Goal: Use online tool/utility: Utilize a website feature to perform a specific function

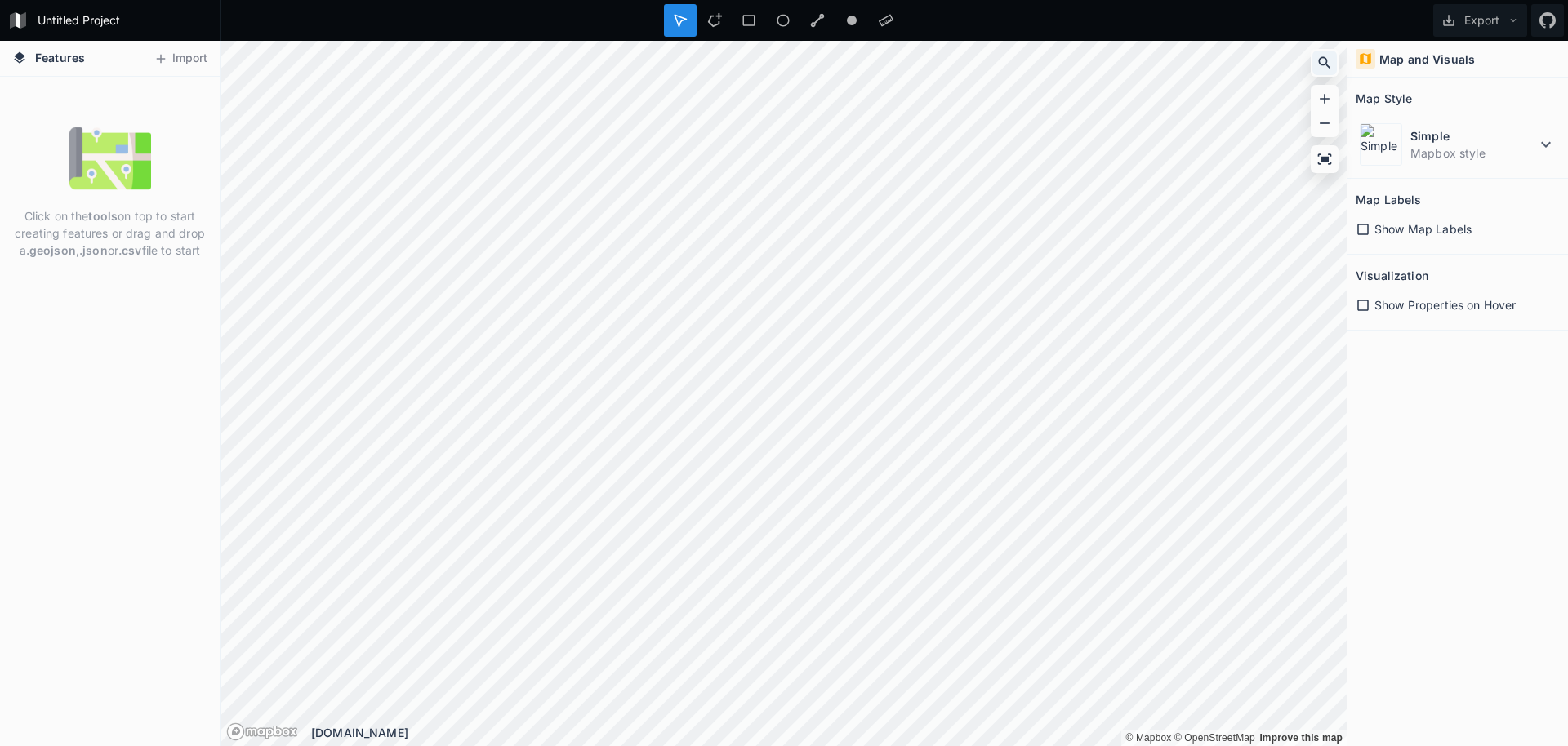
click at [1331, 62] on icon at bounding box center [1325, 63] width 17 height 17
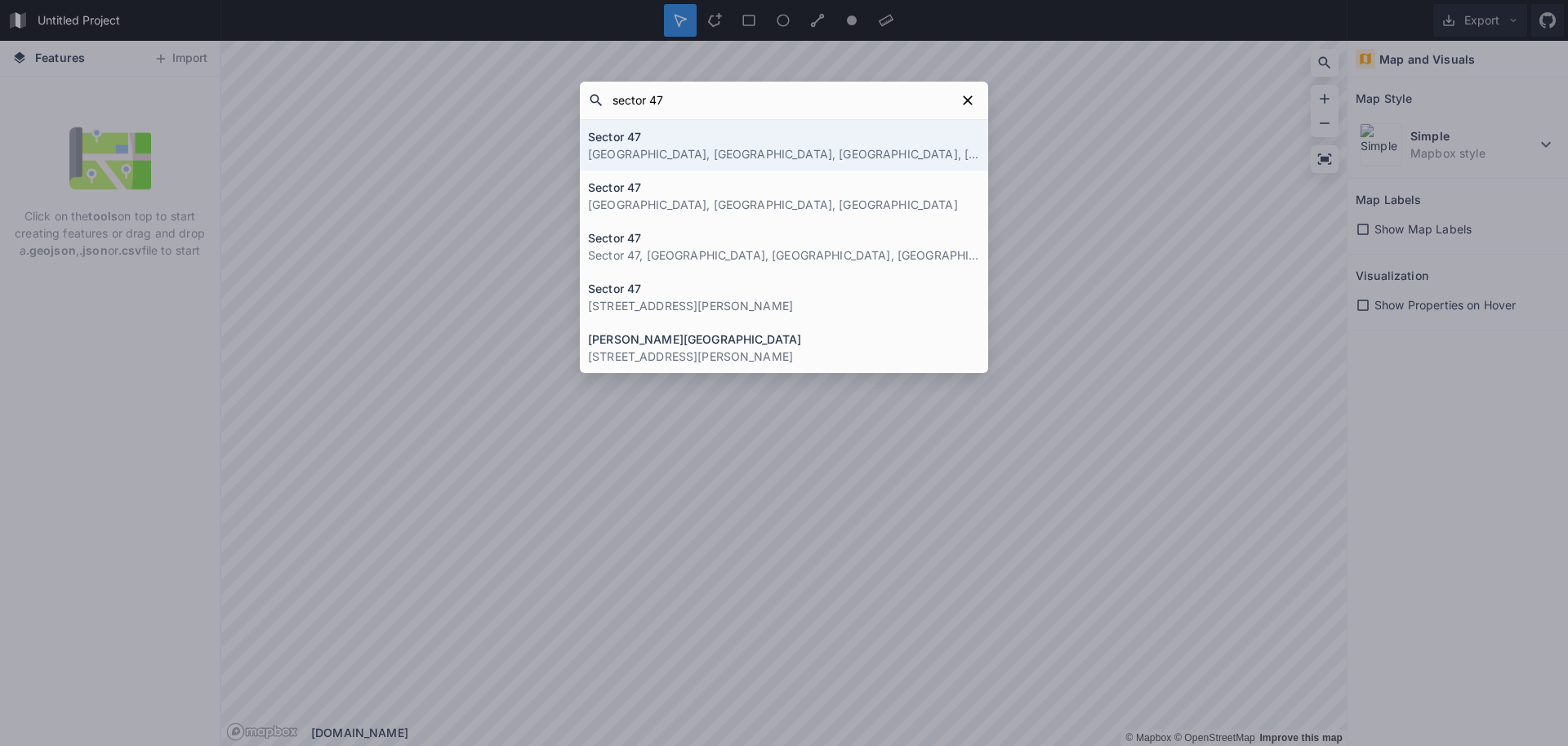
type input "sector 47"
click at [901, 151] on p "Sector 47, Gurugram, Gurugram, Haryana, India" at bounding box center [784, 154] width 392 height 17
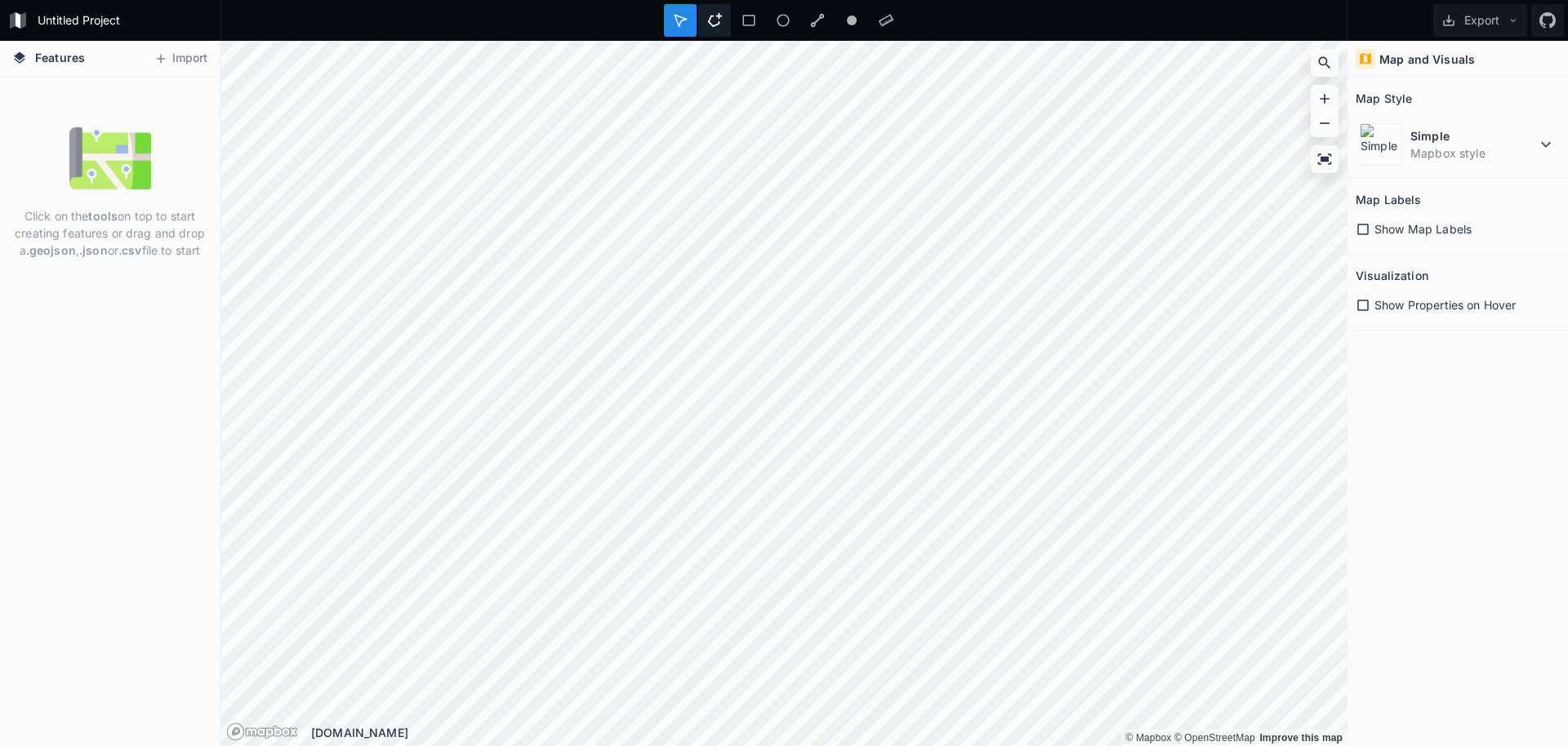
click at [720, 18] on icon at bounding box center [715, 19] width 14 height 14
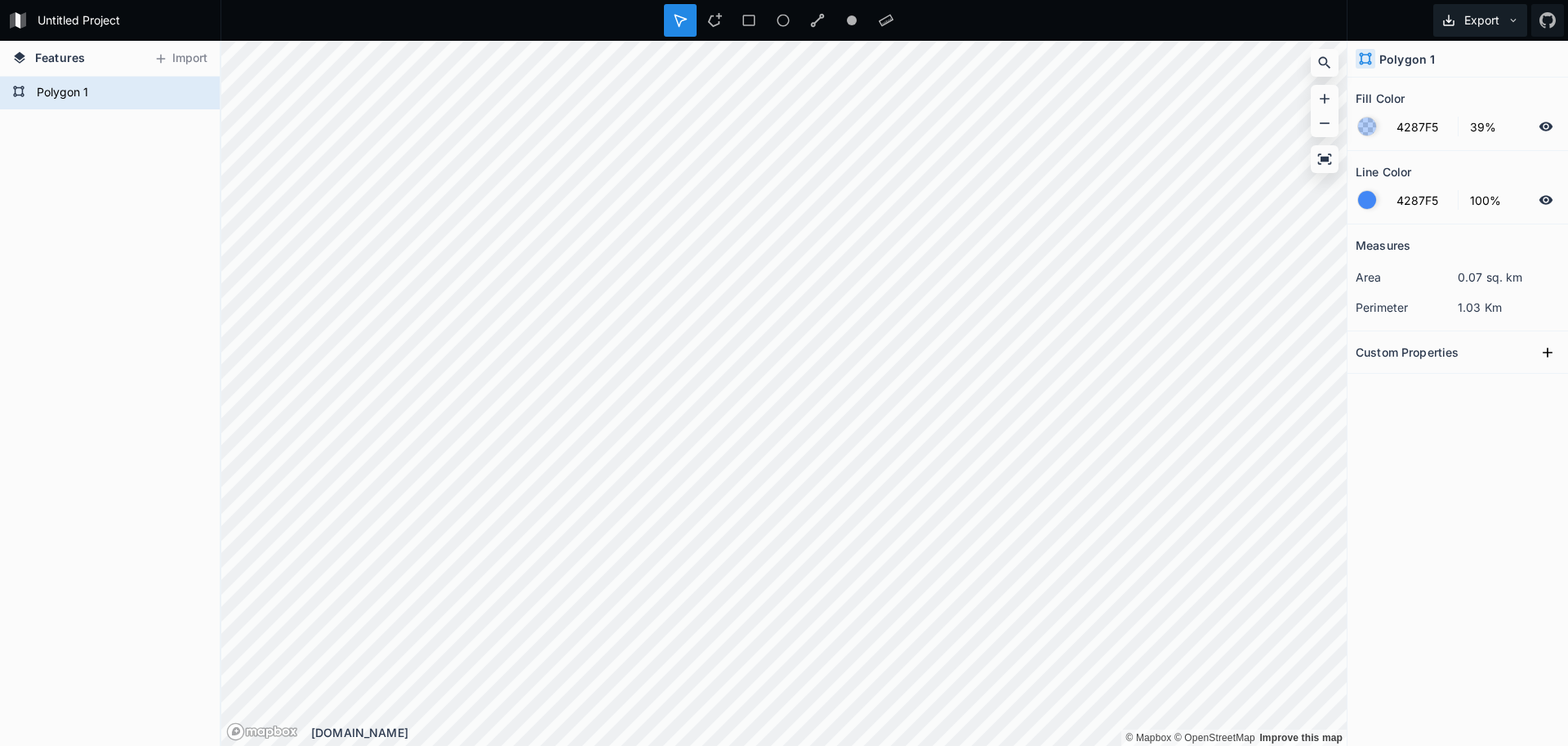
click at [1473, 25] on button "Export" at bounding box center [1480, 19] width 94 height 32
click at [1460, 99] on div "Export as .geojson" at bounding box center [1477, 94] width 163 height 33
click at [1468, 352] on div "Custom Properties" at bounding box center [1458, 351] width 204 height 25
click at [1550, 353] on icon at bounding box center [1548, 353] width 17 height 17
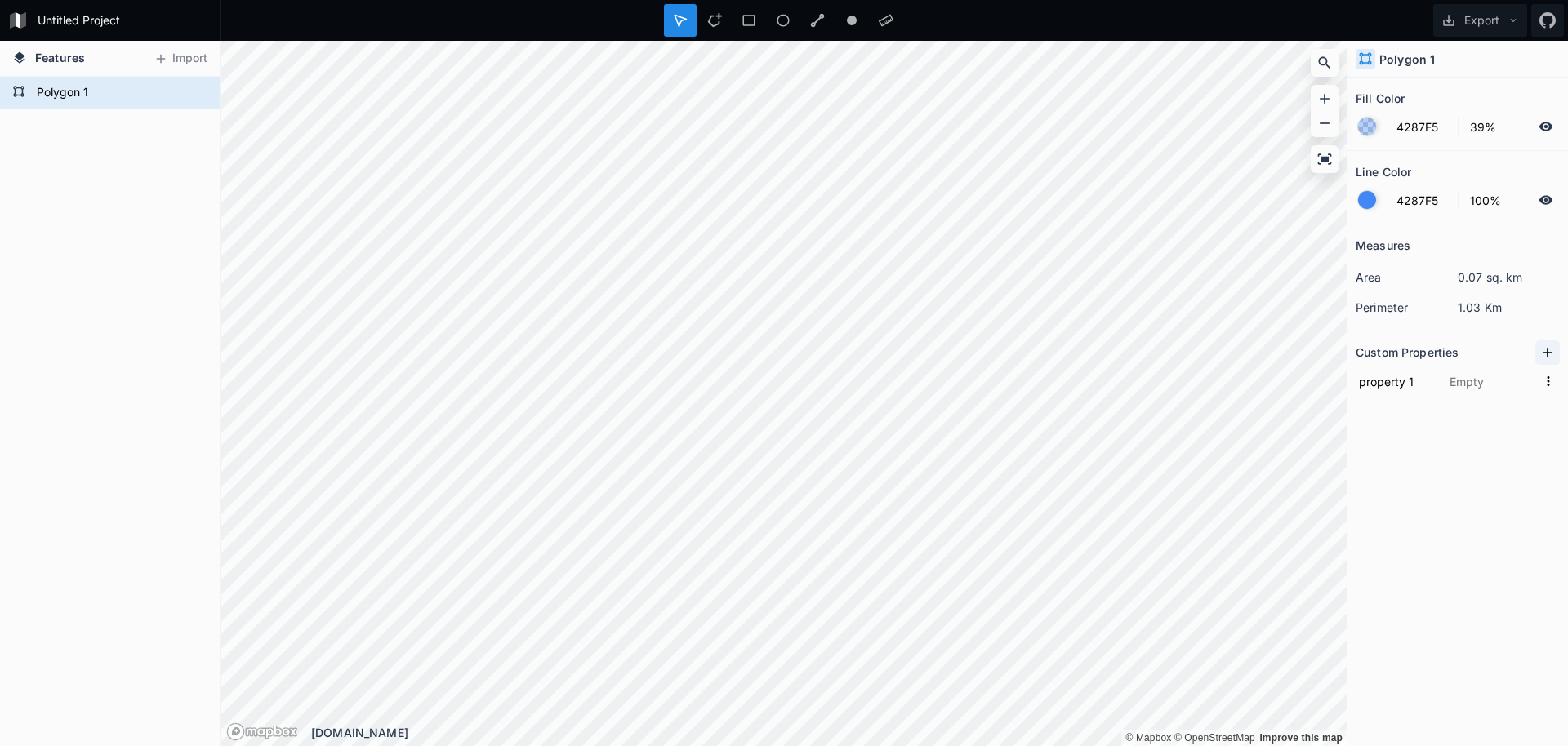
click at [1550, 353] on icon at bounding box center [1548, 353] width 17 height 17
click at [82, 90] on form "Polygon 1" at bounding box center [108, 93] width 153 height 24
click at [137, 120] on div "Delete" at bounding box center [172, 116] width 163 height 33
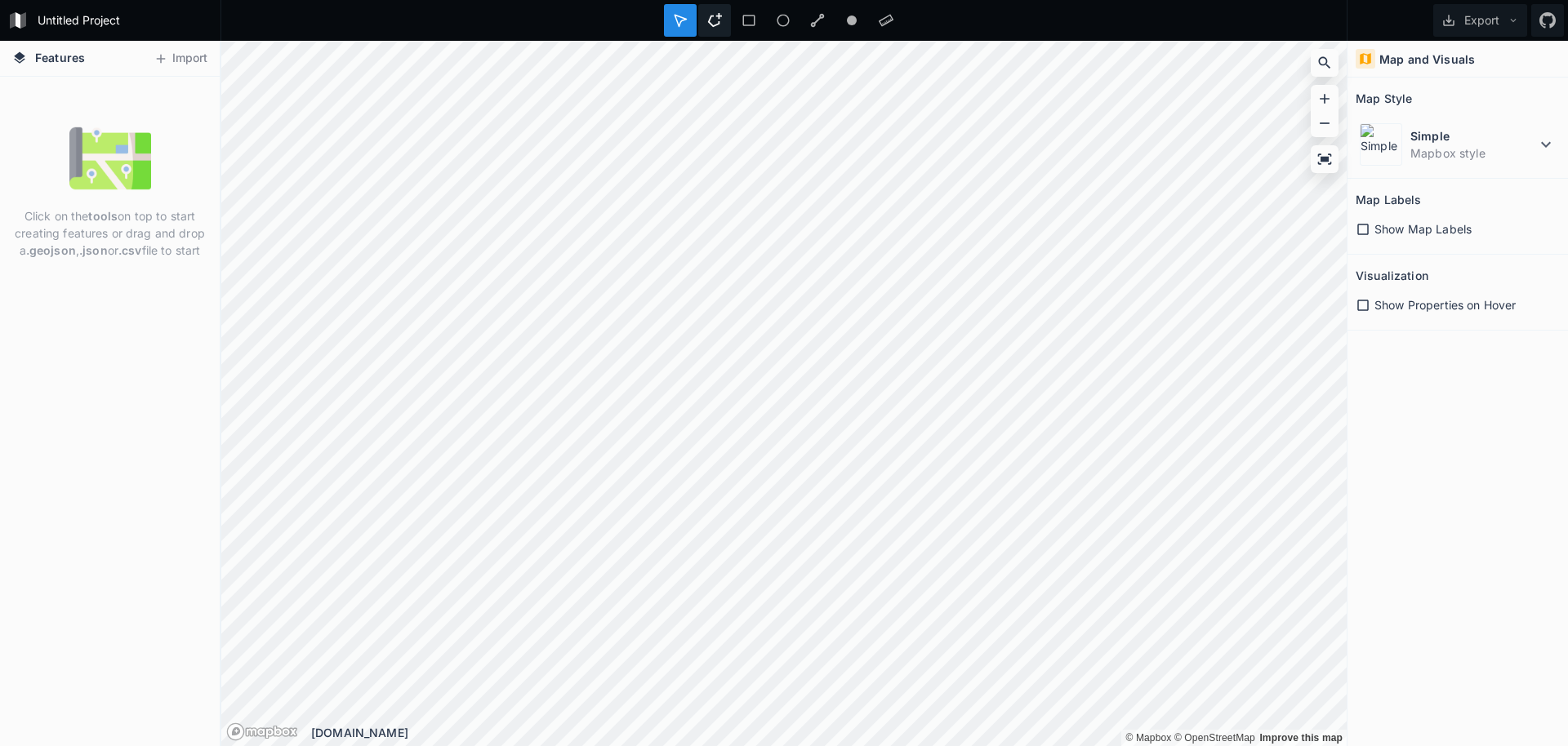
click at [720, 25] on icon at bounding box center [715, 20] width 15 height 15
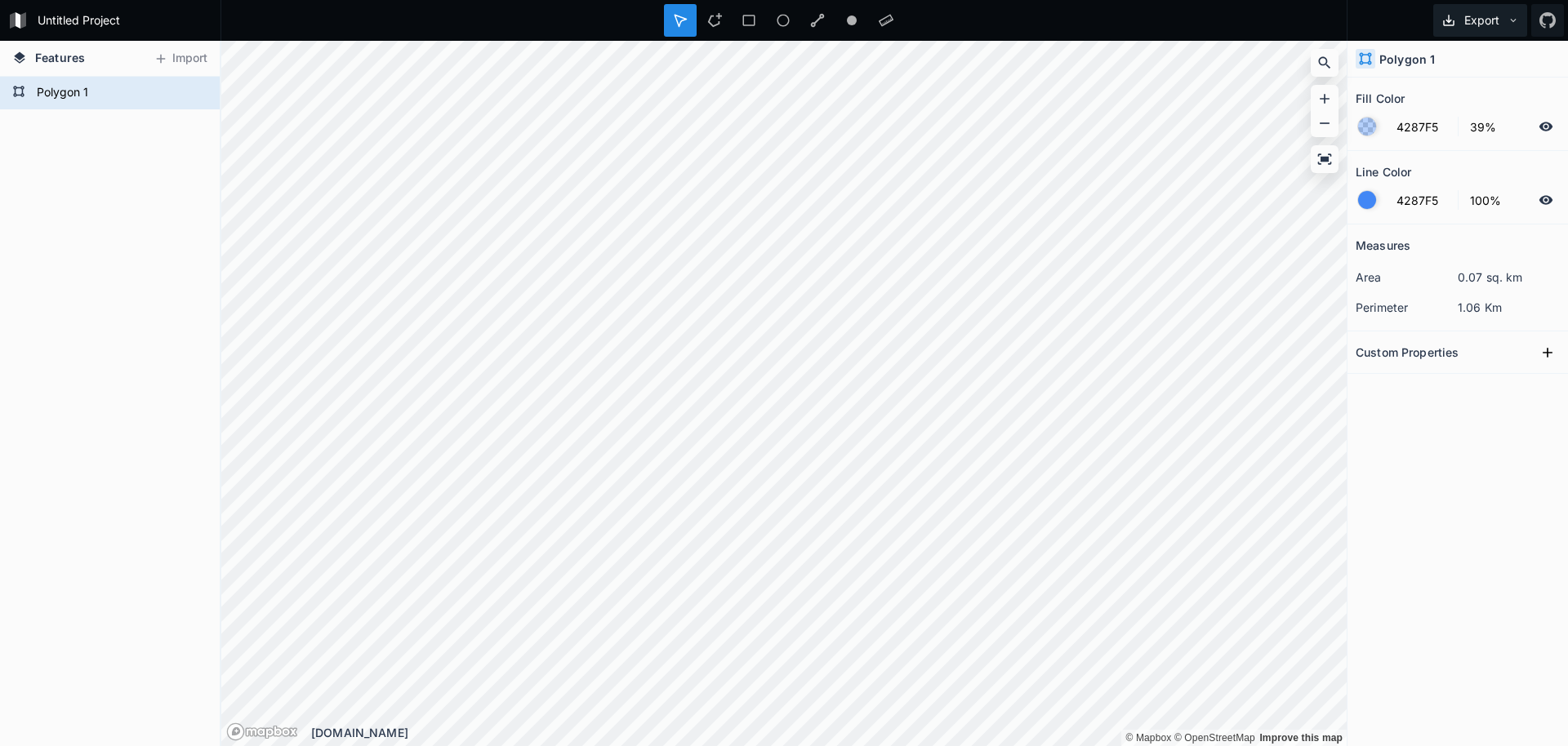
click at [1485, 17] on button "Export" at bounding box center [1480, 19] width 94 height 32
click at [1437, 90] on div "Export as .geojson" at bounding box center [1477, 94] width 163 height 33
click at [1323, 69] on icon at bounding box center [1325, 63] width 17 height 17
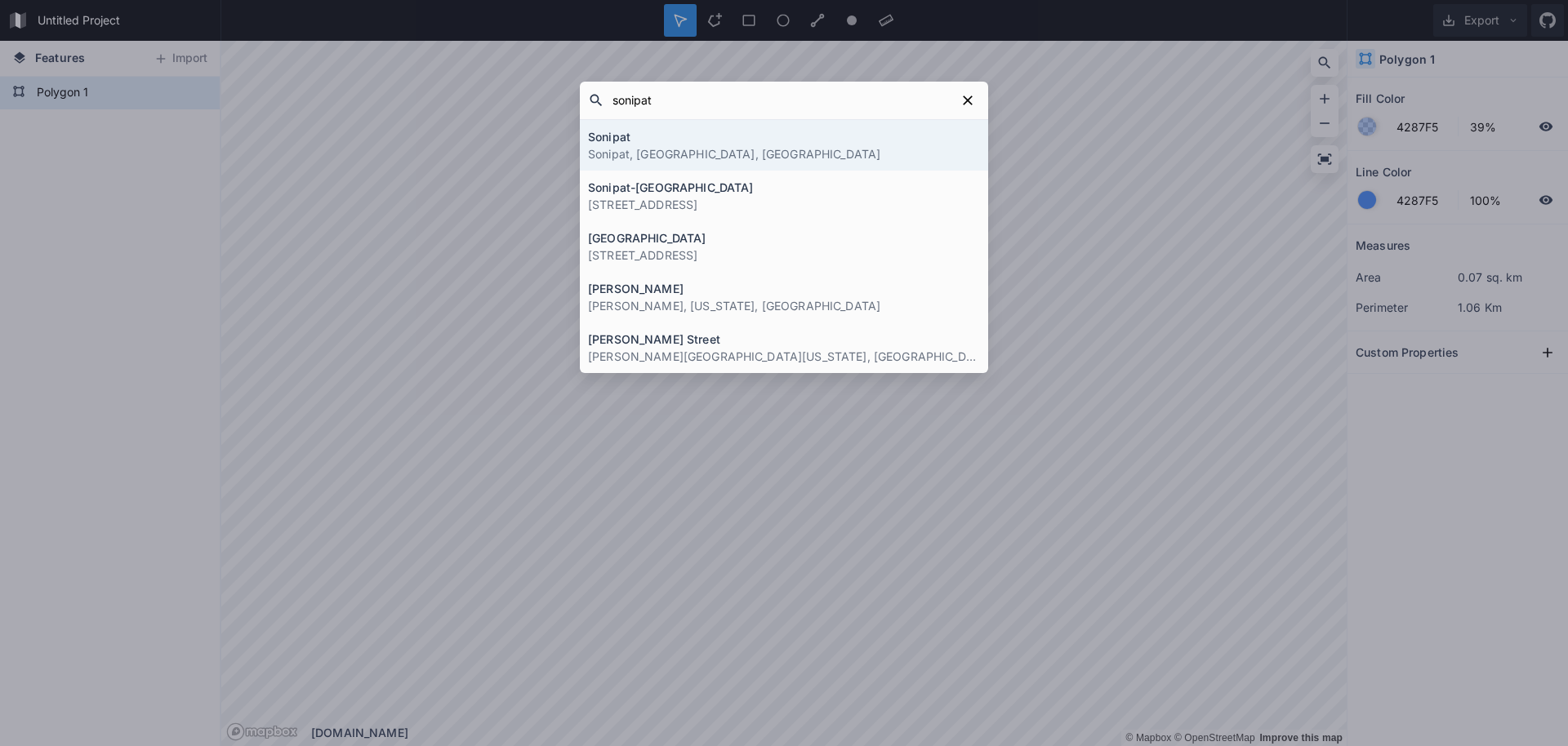
type input "sonipat"
click at [696, 148] on p "Sonipat, Haryana, India" at bounding box center [784, 154] width 392 height 17
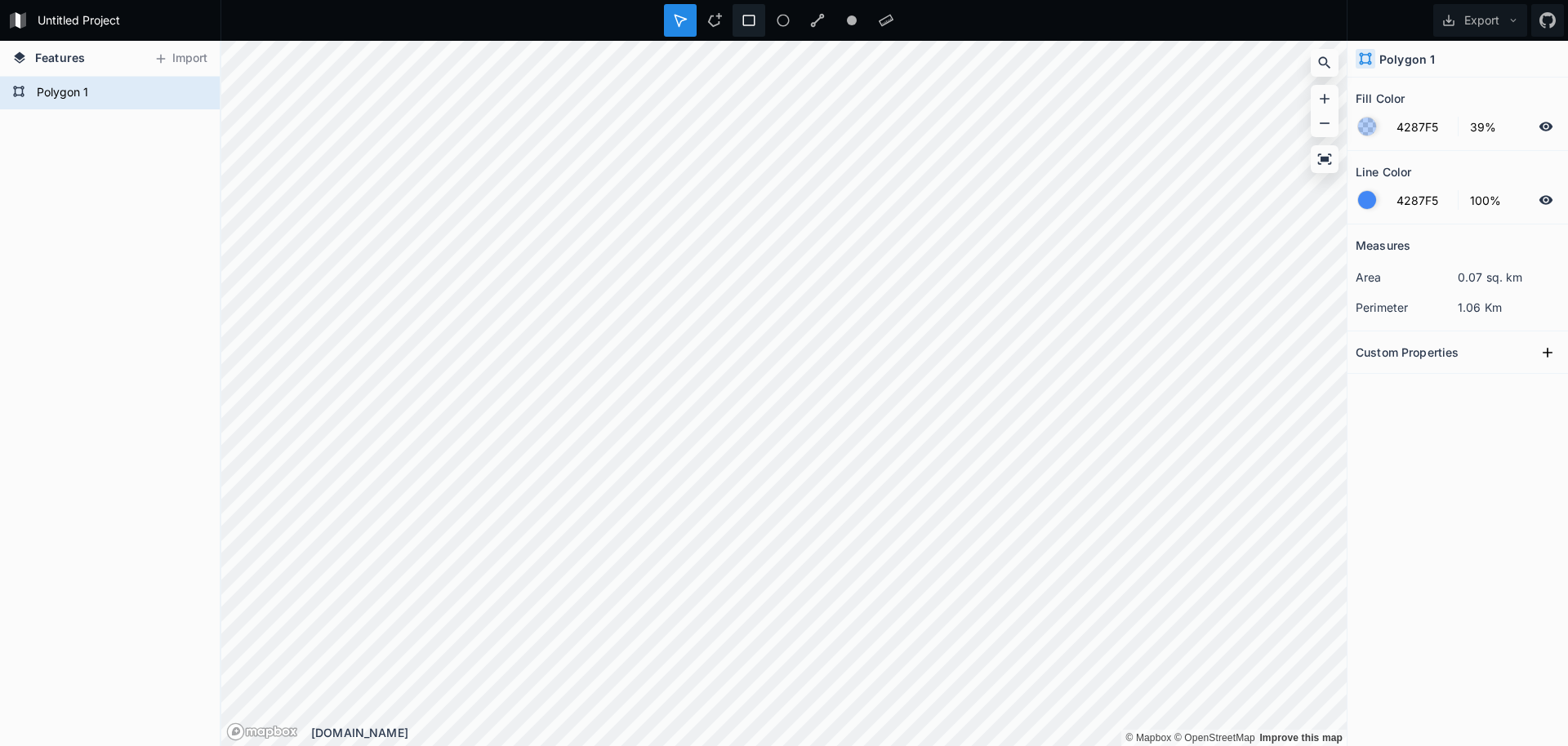
click at [746, 19] on icon at bounding box center [749, 20] width 15 height 15
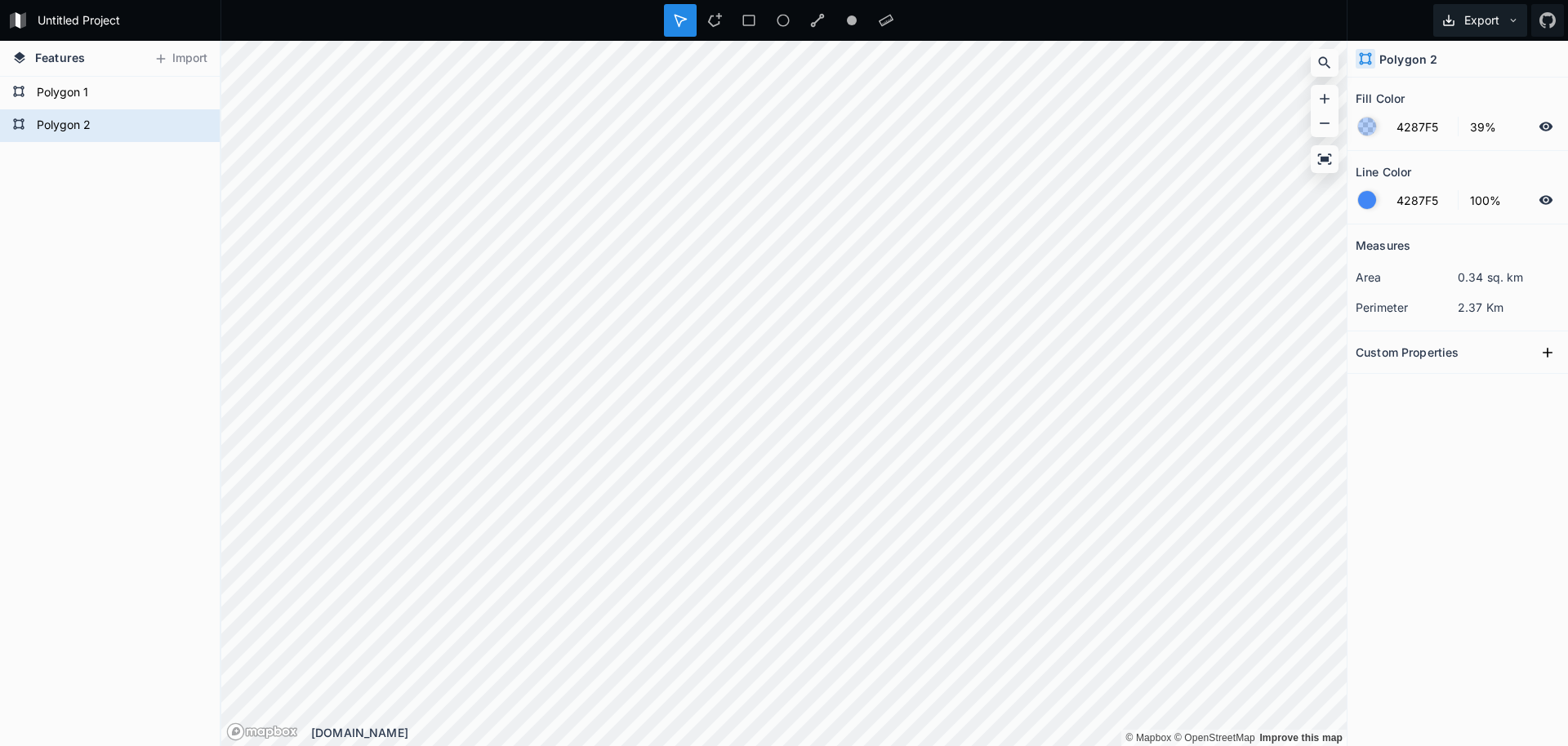
click at [1482, 25] on button "Export" at bounding box center [1480, 19] width 94 height 32
click at [1452, 93] on div "Export as .geojson" at bounding box center [1477, 94] width 163 height 33
click at [127, 96] on form "Polygon 1" at bounding box center [108, 93] width 153 height 24
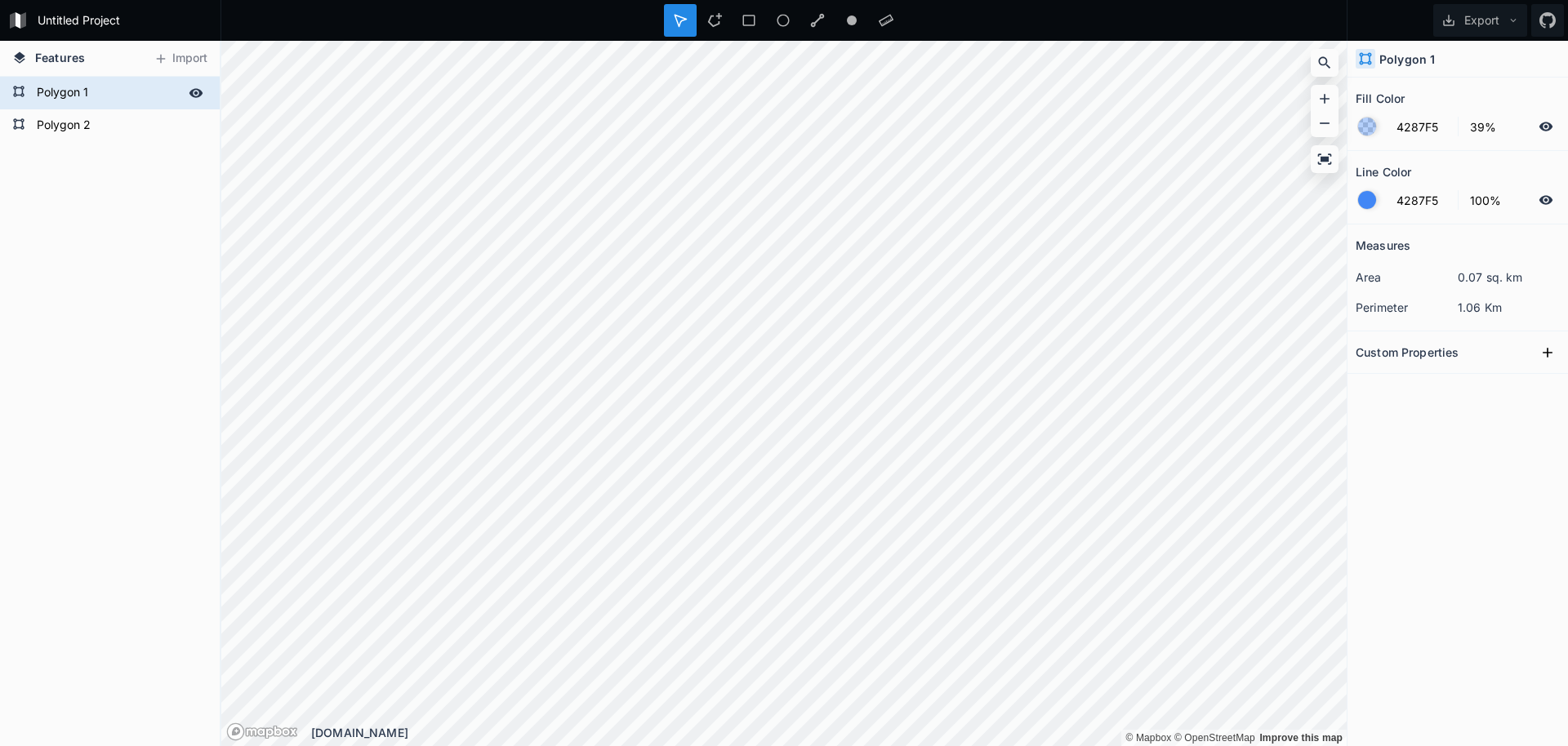
click at [127, 96] on form "Polygon 1" at bounding box center [108, 93] width 153 height 24
click at [119, 106] on div "Polygon 1" at bounding box center [109, 93] width 220 height 32
click at [119, 136] on form "Polygon 2" at bounding box center [108, 125] width 153 height 24
click at [117, 99] on form "Polygon 1" at bounding box center [108, 93] width 153 height 24
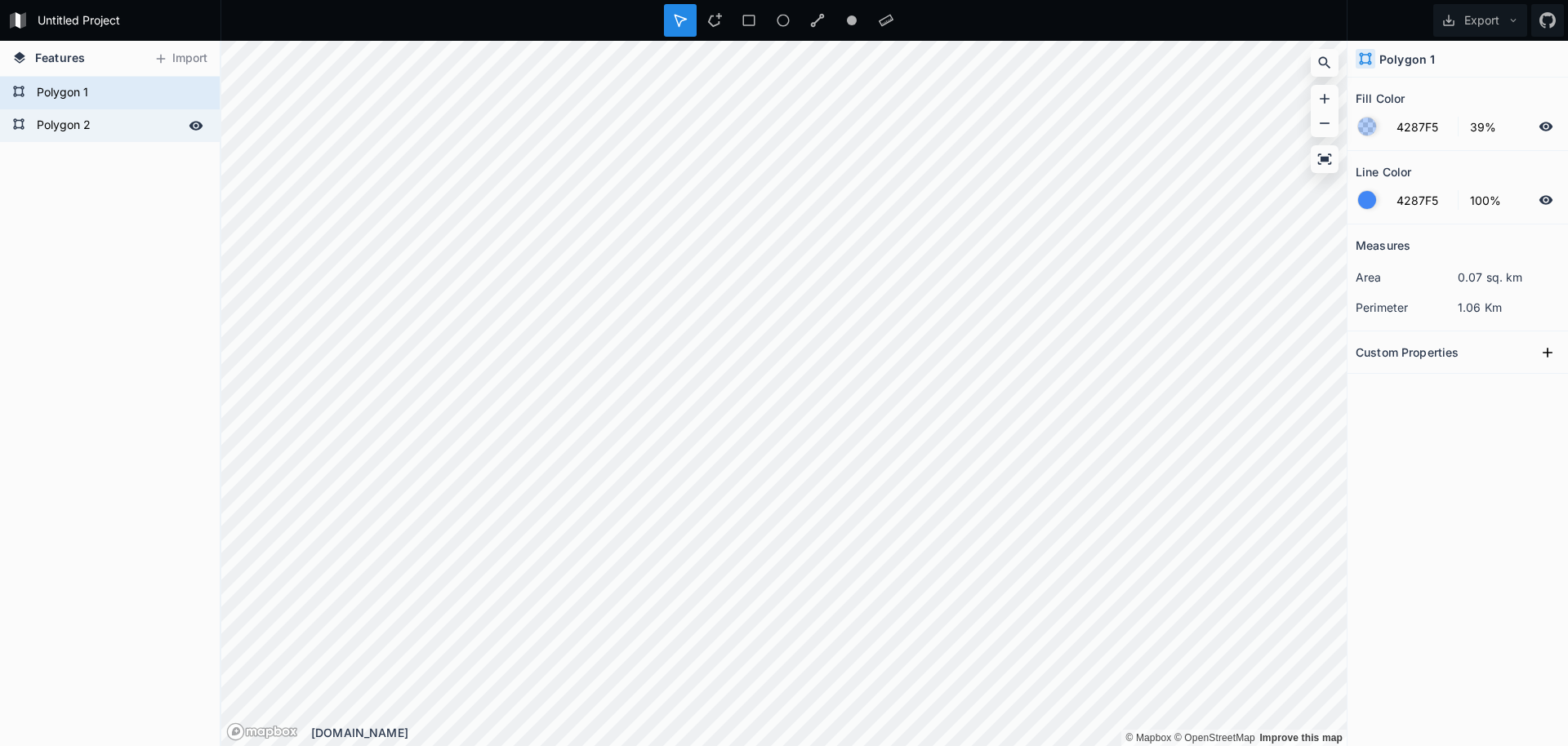
click at [133, 121] on form "Polygon 2" at bounding box center [108, 125] width 153 height 24
click at [130, 96] on form "Polygon 1" at bounding box center [108, 93] width 153 height 24
click at [135, 120] on form "Polygon 2" at bounding box center [108, 125] width 153 height 24
click at [96, 93] on form "Polygon 1" at bounding box center [108, 93] width 153 height 24
click at [118, 116] on icon at bounding box center [121, 119] width 15 height 15
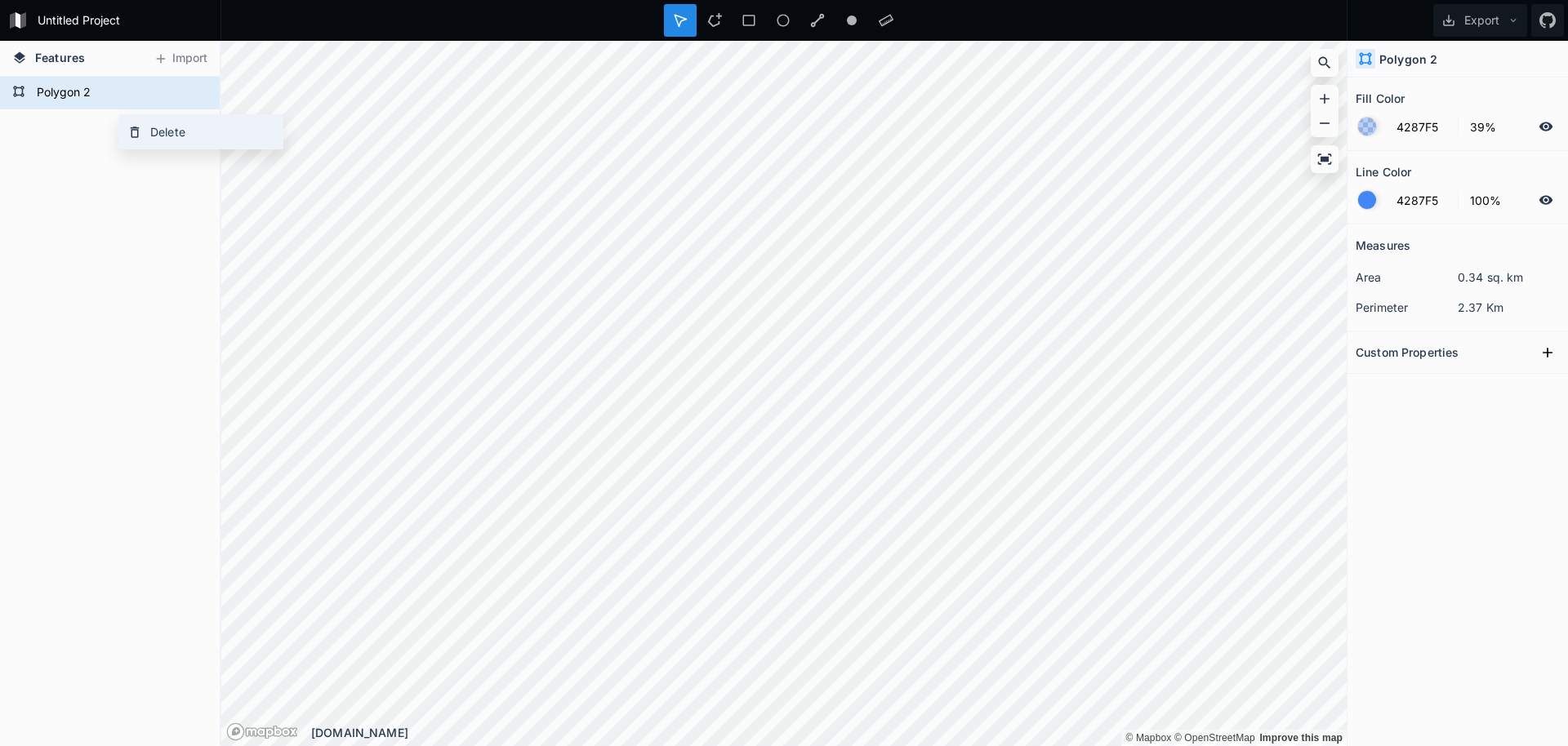
click at [144, 133] on div "Delete" at bounding box center [201, 132] width 163 height 33
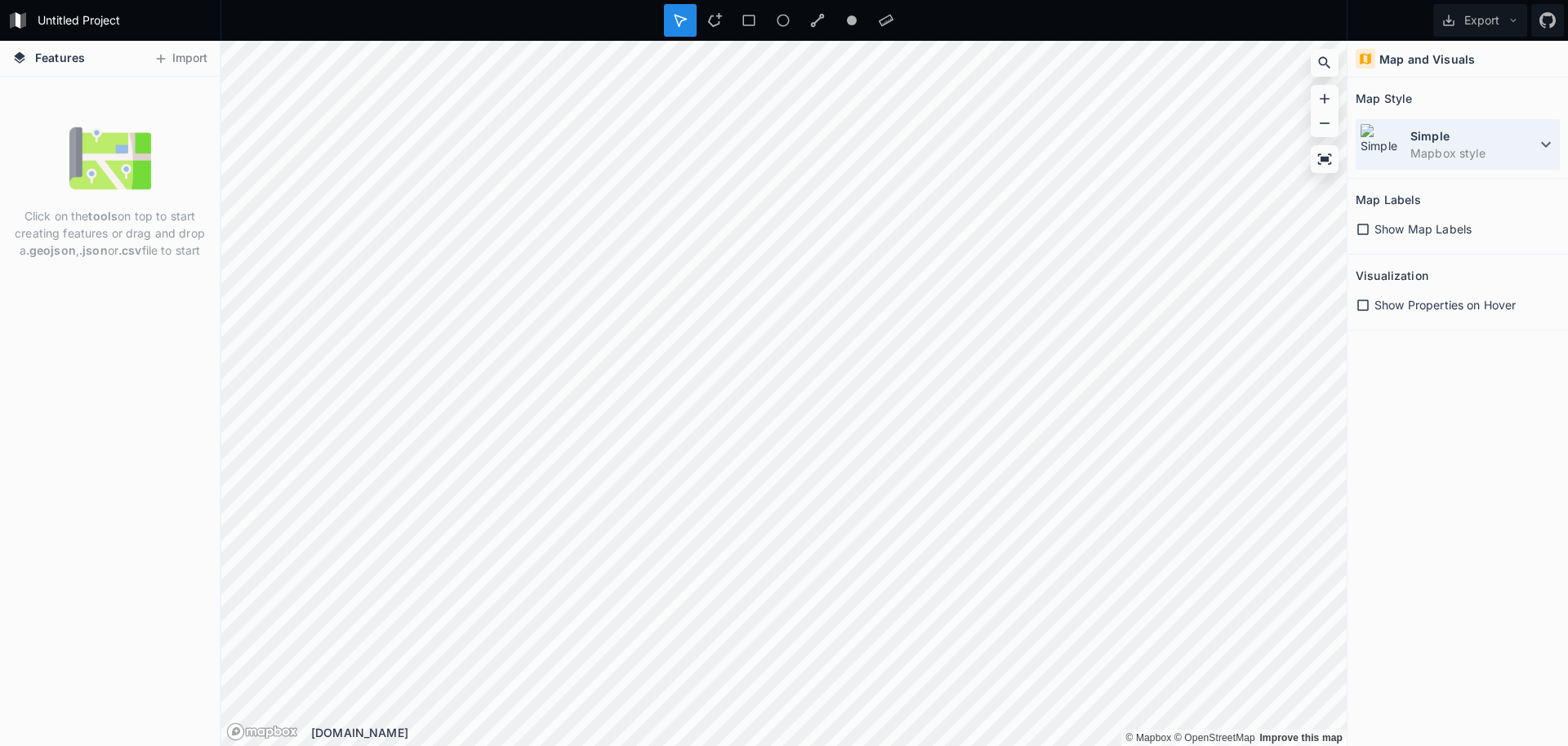
click at [1515, 134] on dt "Simple" at bounding box center [1473, 135] width 126 height 17
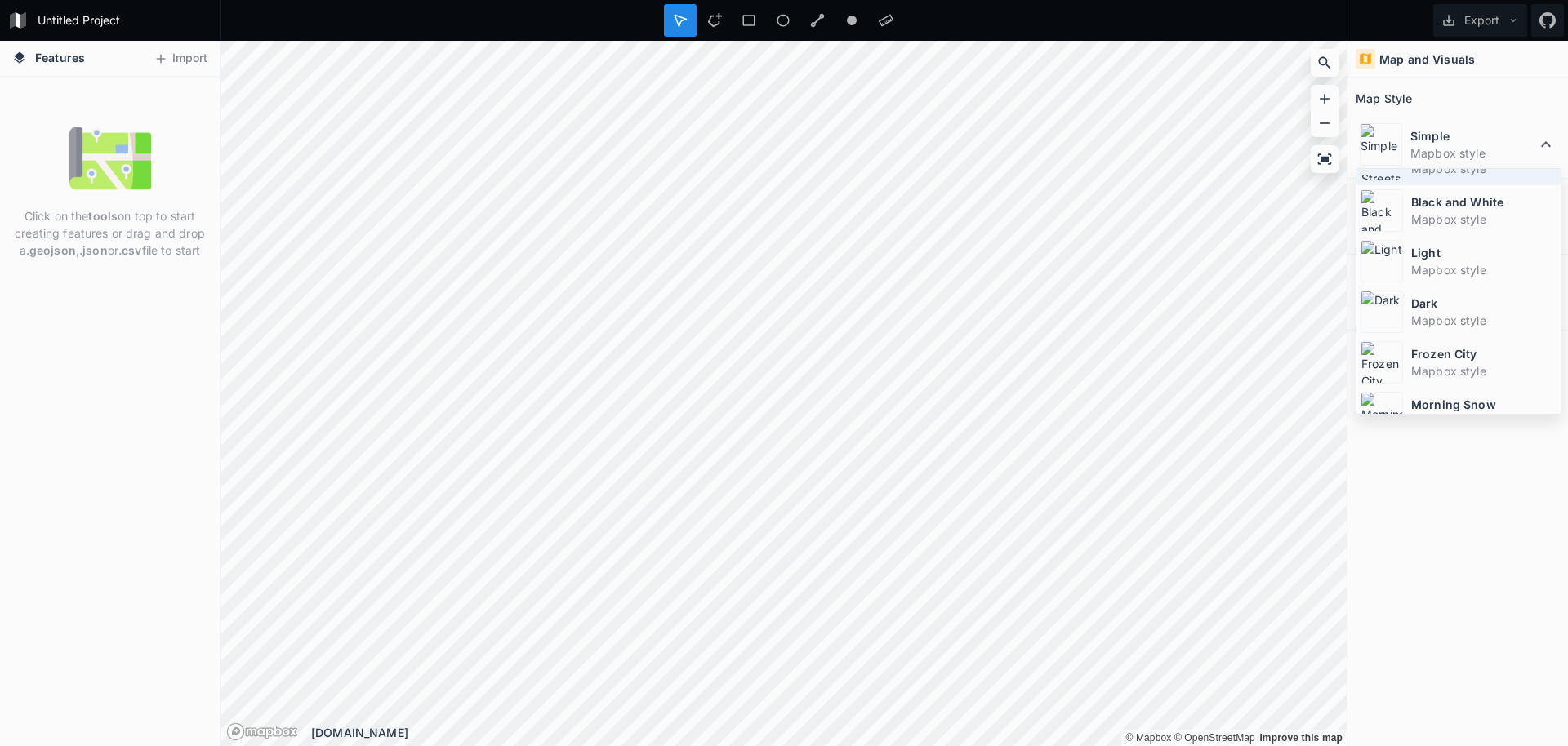
scroll to position [109, 0]
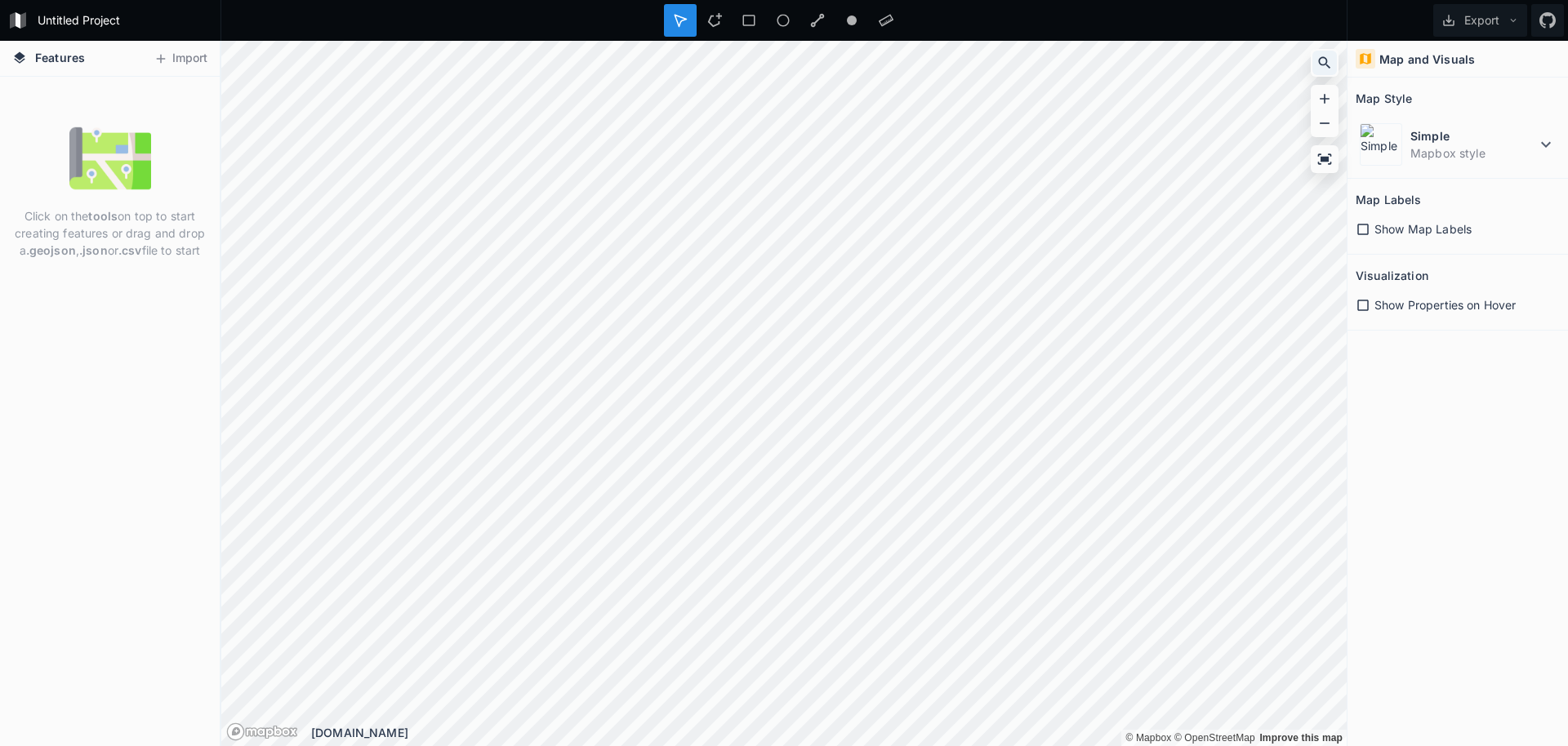
click at [1334, 58] on div at bounding box center [1324, 63] width 24 height 24
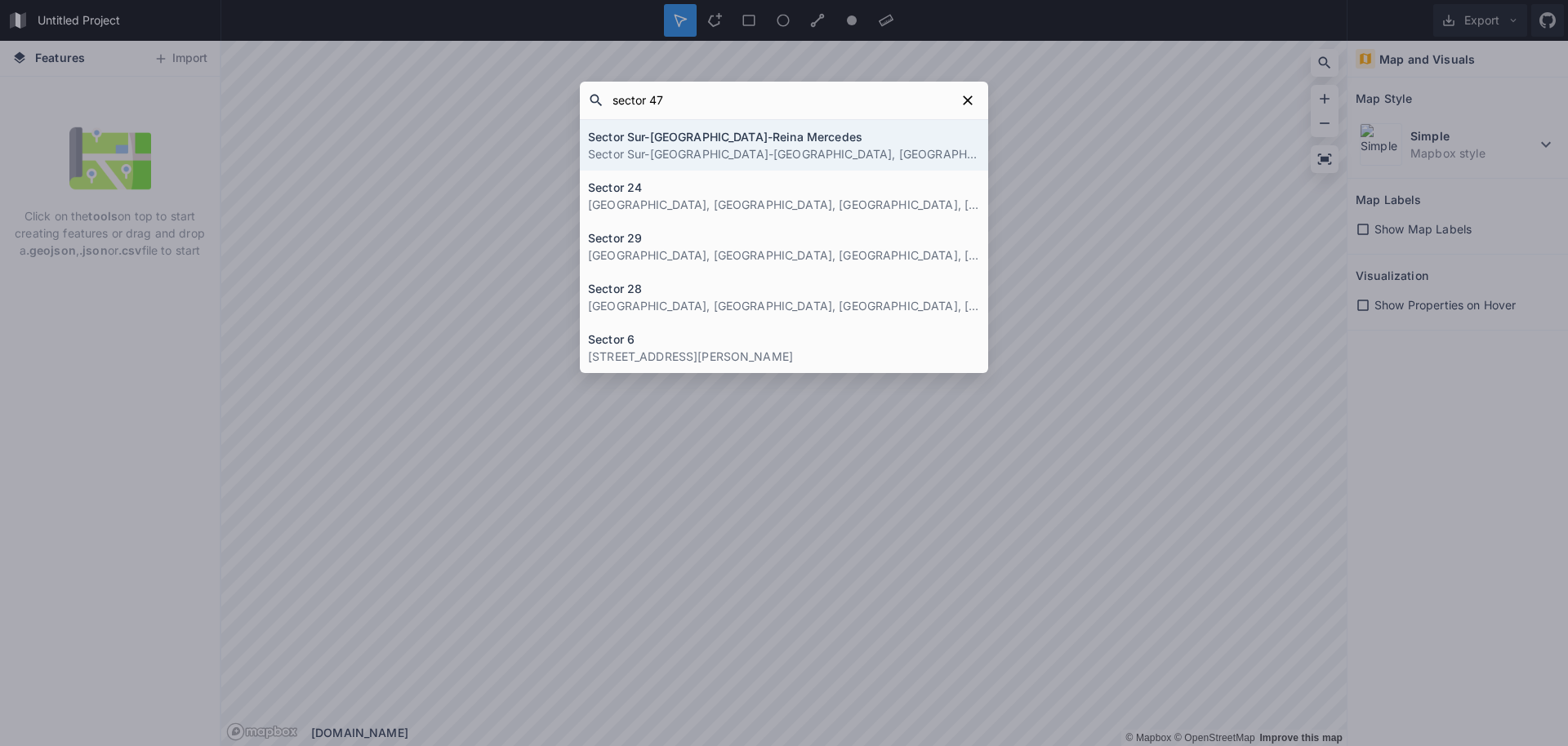
type input "sector 47"
click at [828, 146] on p "Sector 47, Gurugram, Gurugram, Haryana, India" at bounding box center [784, 154] width 392 height 17
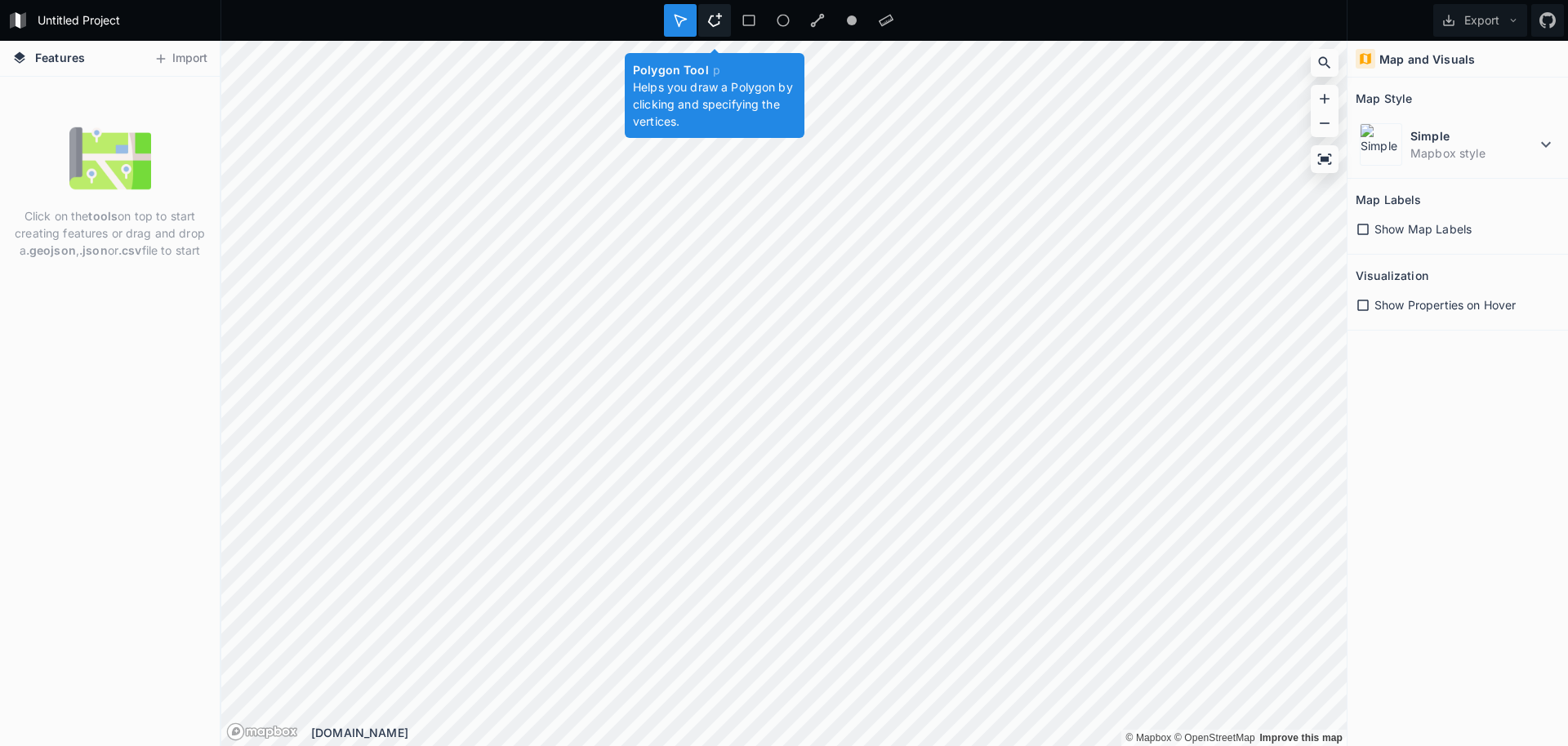
click at [711, 22] on icon at bounding box center [715, 20] width 15 height 15
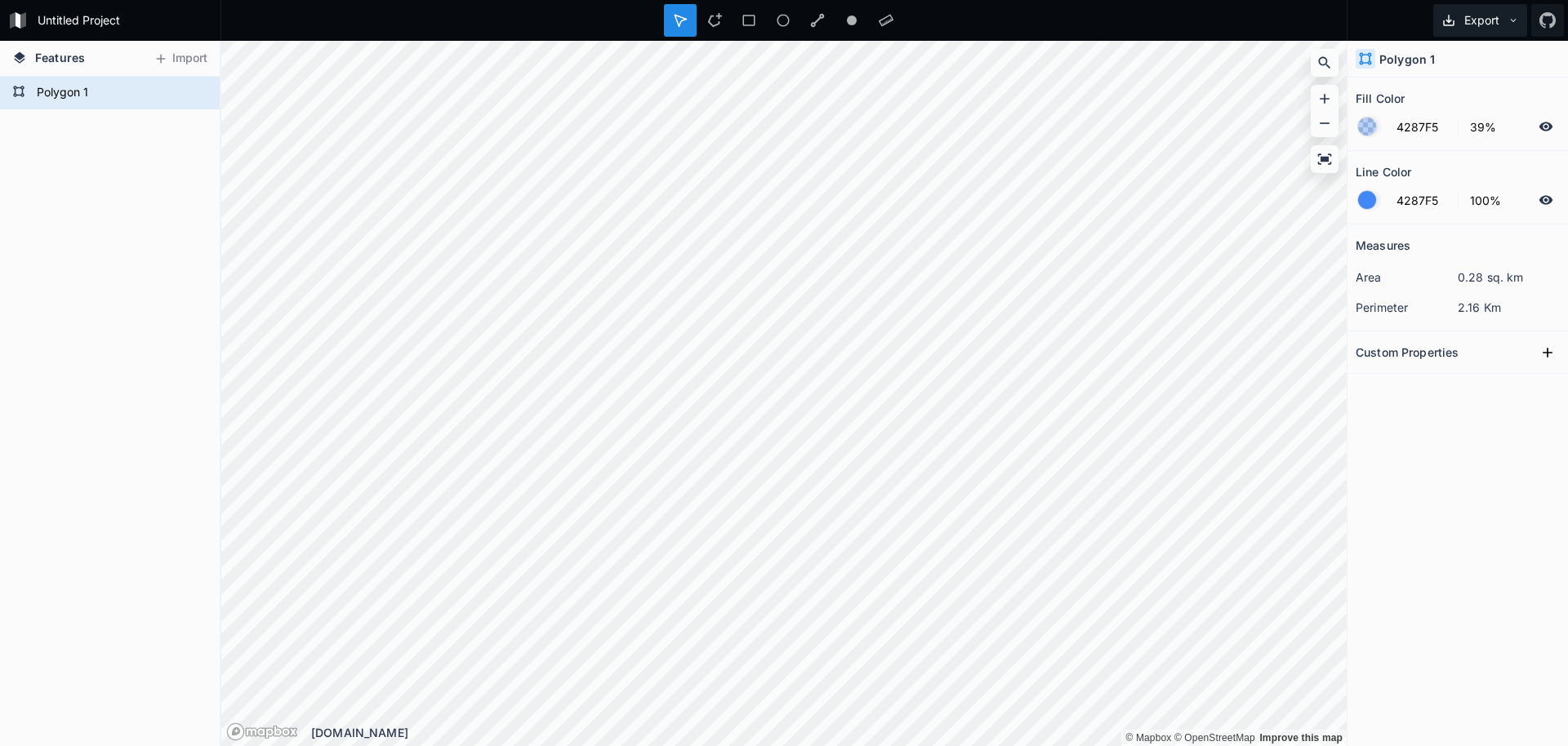
click at [1477, 12] on button "Export" at bounding box center [1480, 19] width 94 height 32
click at [1447, 102] on div "Export as .geojson" at bounding box center [1477, 94] width 163 height 33
click at [188, 116] on div "Delete" at bounding box center [236, 118] width 163 height 33
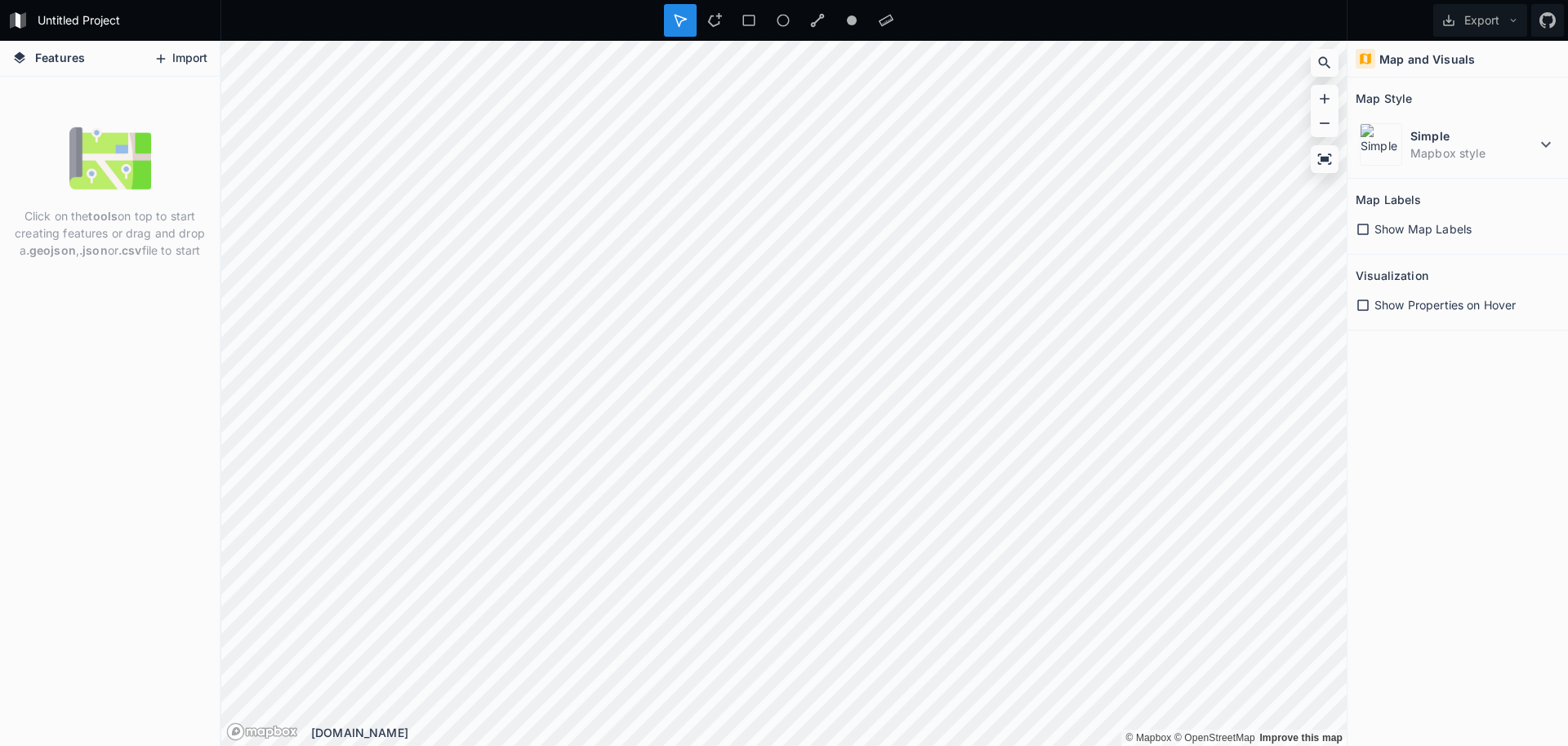
click at [174, 60] on button "Import" at bounding box center [181, 58] width 70 height 26
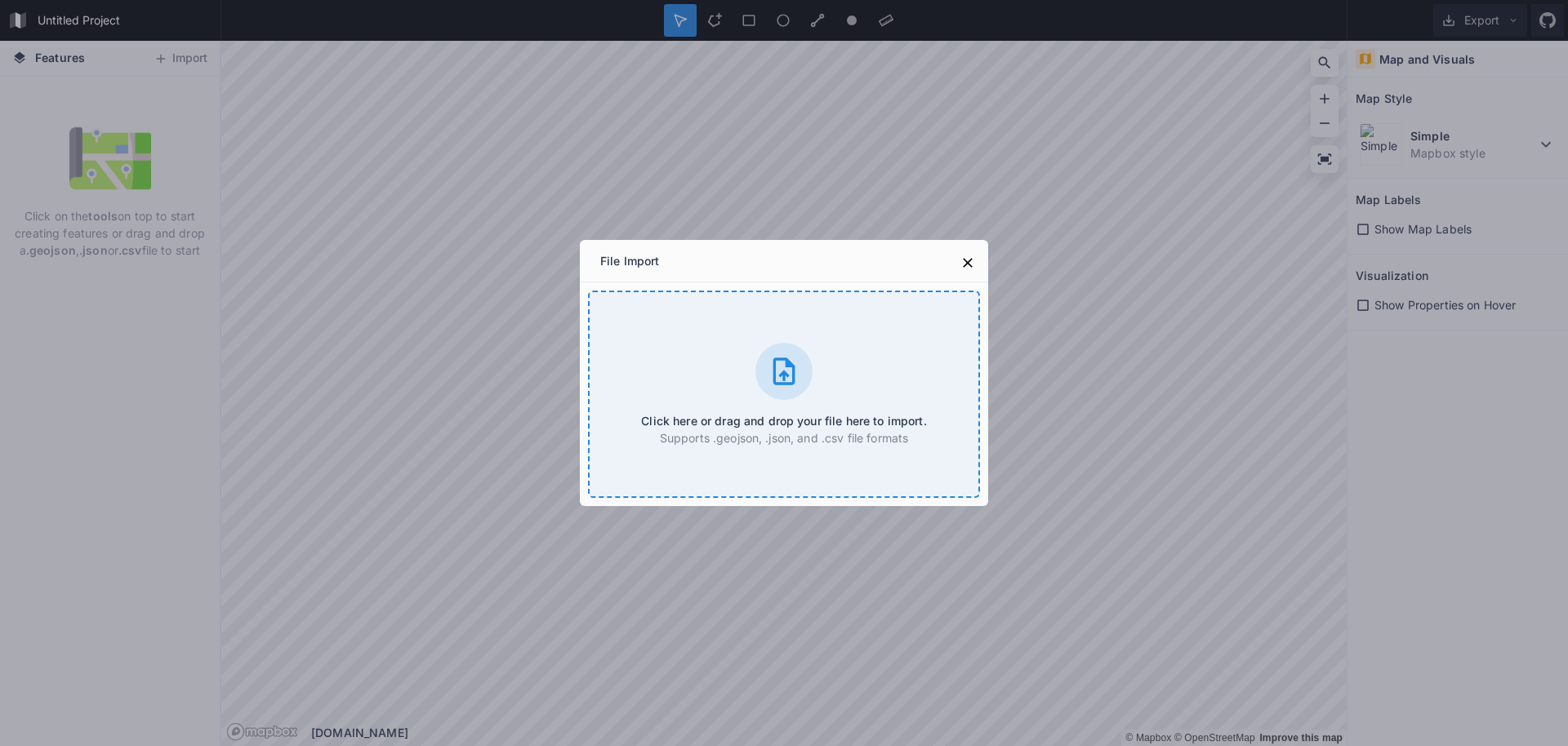
click at [664, 444] on p "Supports .geojson, .json, and .csv file formats" at bounding box center [783, 437] width 285 height 17
click at [967, 263] on icon at bounding box center [967, 262] width 10 height 10
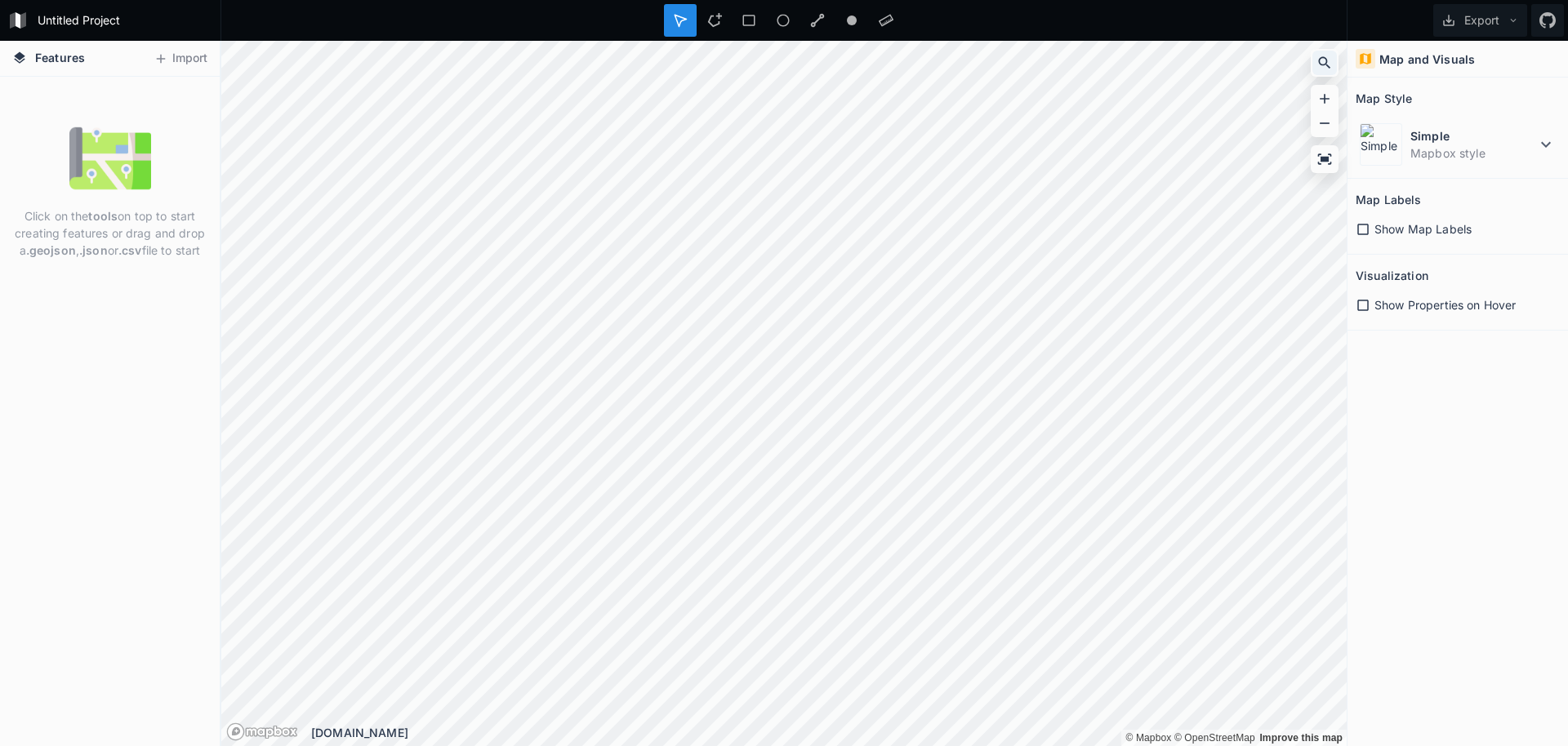
click at [1324, 61] on icon at bounding box center [1325, 63] width 17 height 17
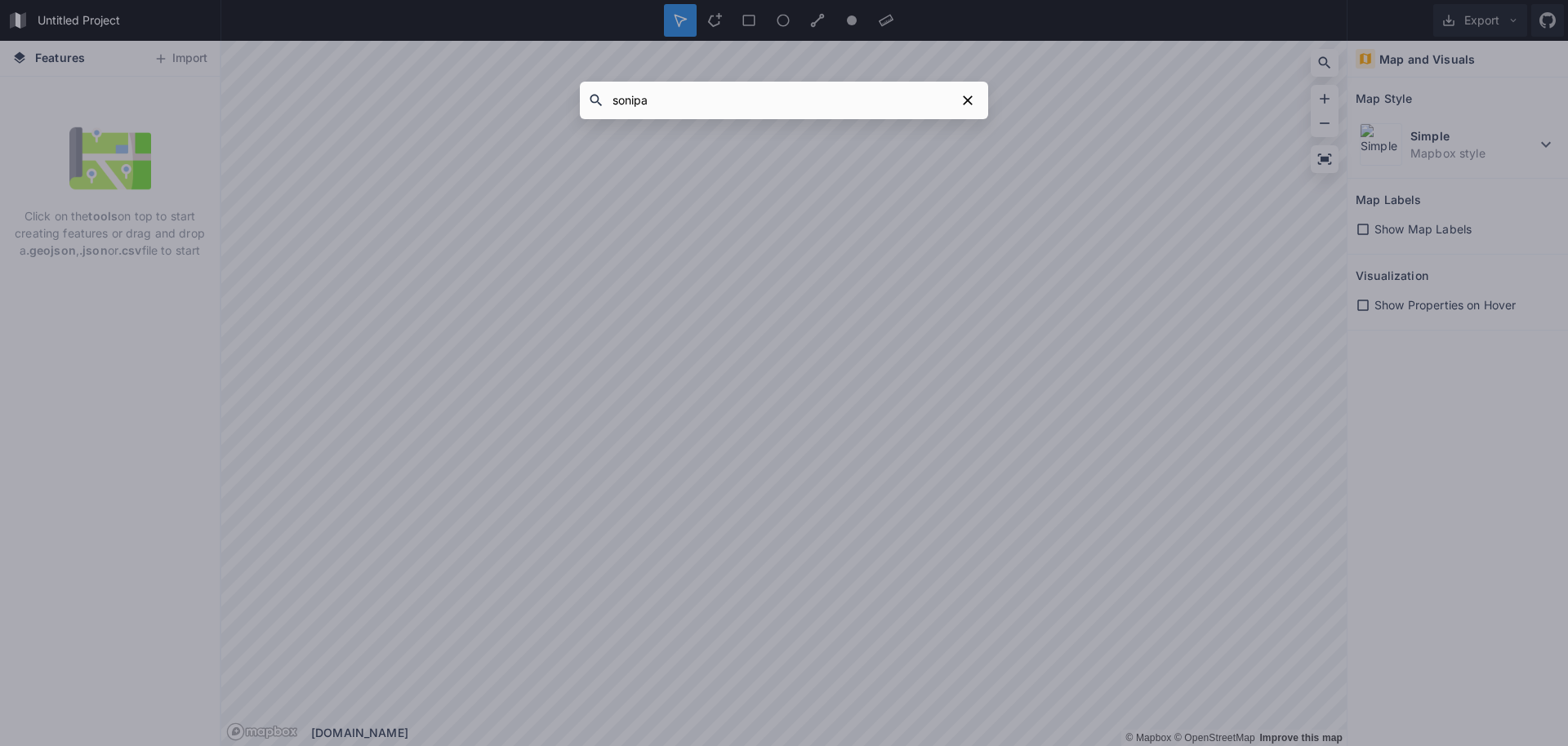
type input "sonipat"
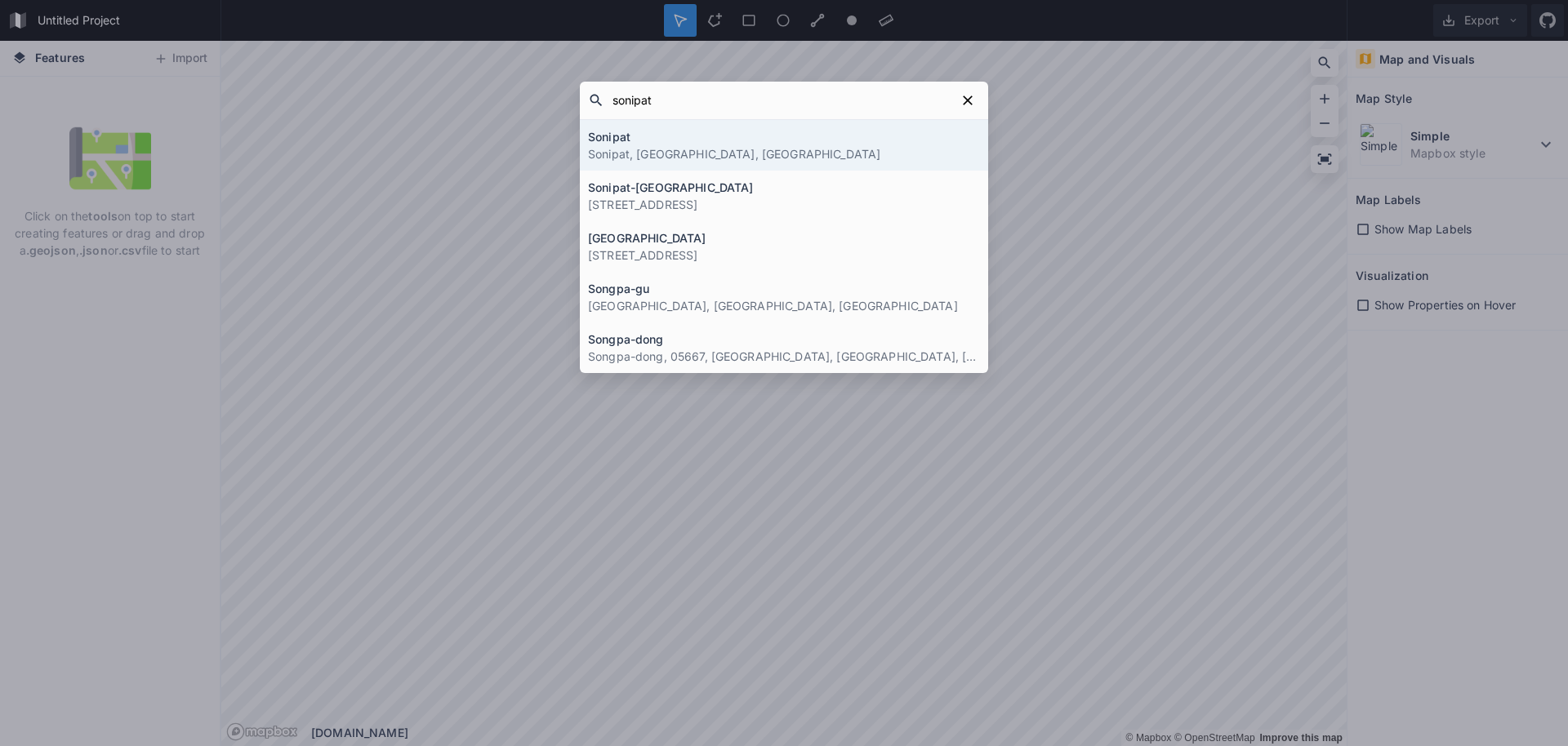
click at [879, 145] on p "Sonipat, Haryana, India" at bounding box center [784, 154] width 392 height 17
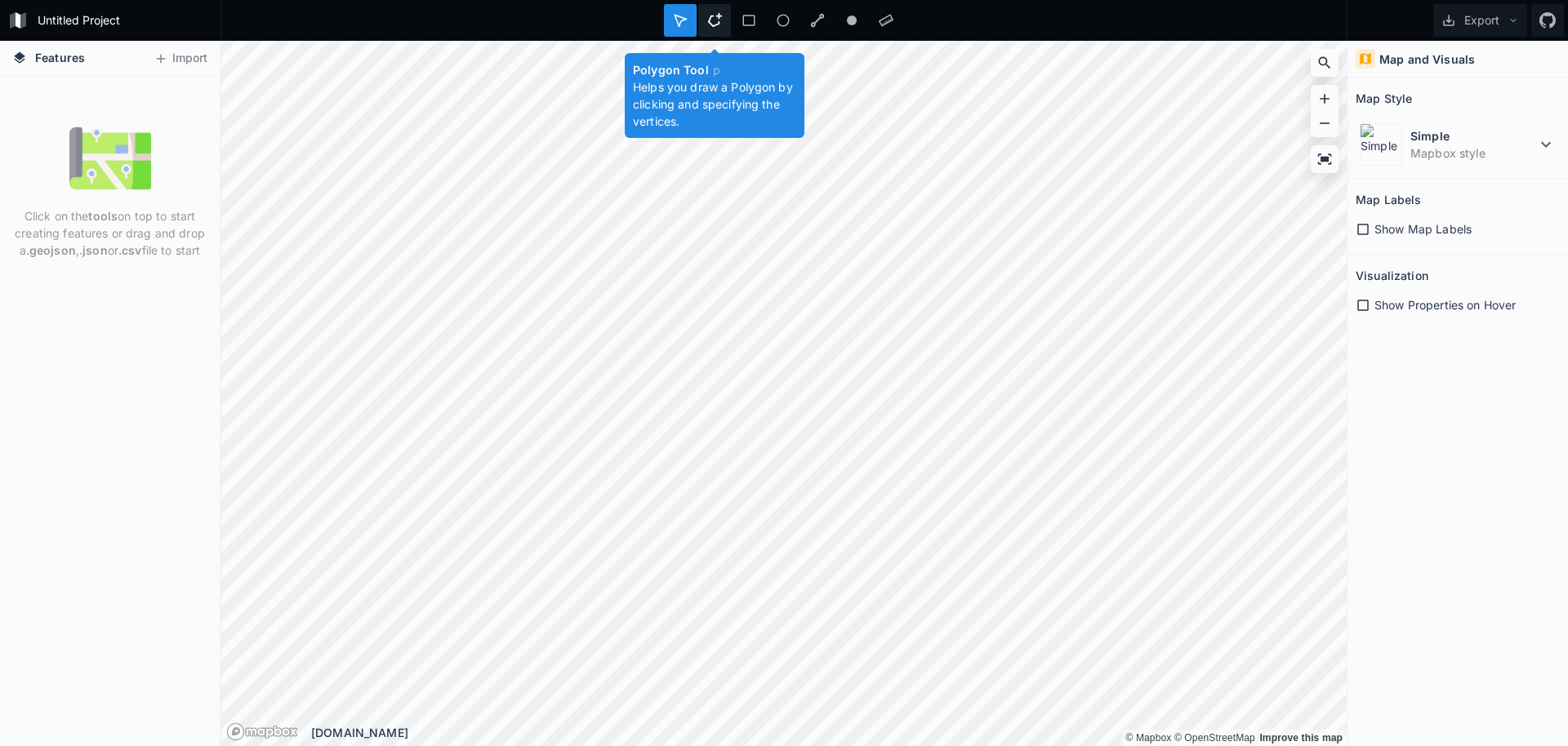
click at [718, 19] on icon at bounding box center [715, 20] width 15 height 15
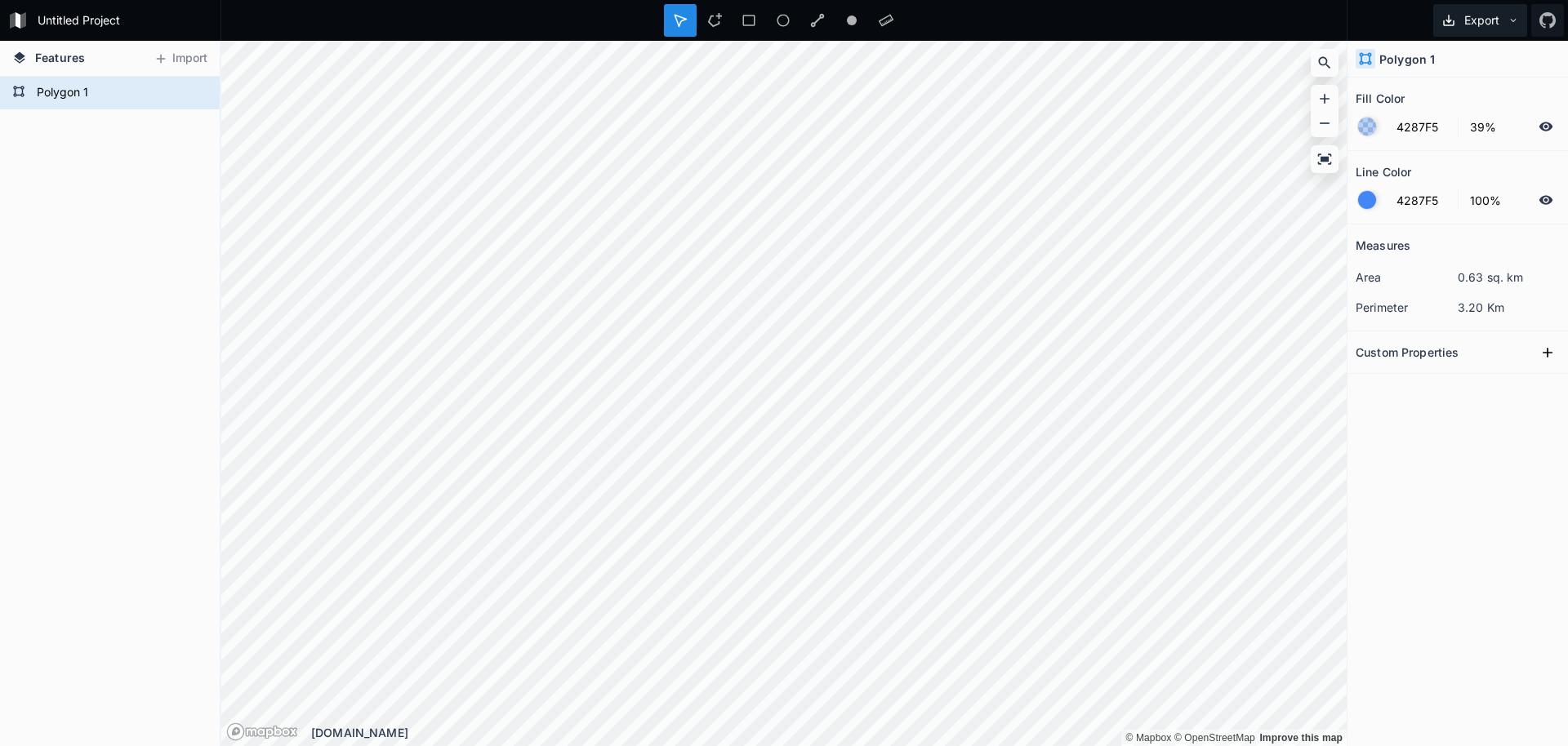
click at [1502, 21] on button "Export" at bounding box center [1480, 19] width 94 height 32
click at [1467, 96] on div "Export as .geojson" at bounding box center [1477, 94] width 163 height 33
click at [189, 58] on button "Import" at bounding box center [181, 58] width 70 height 26
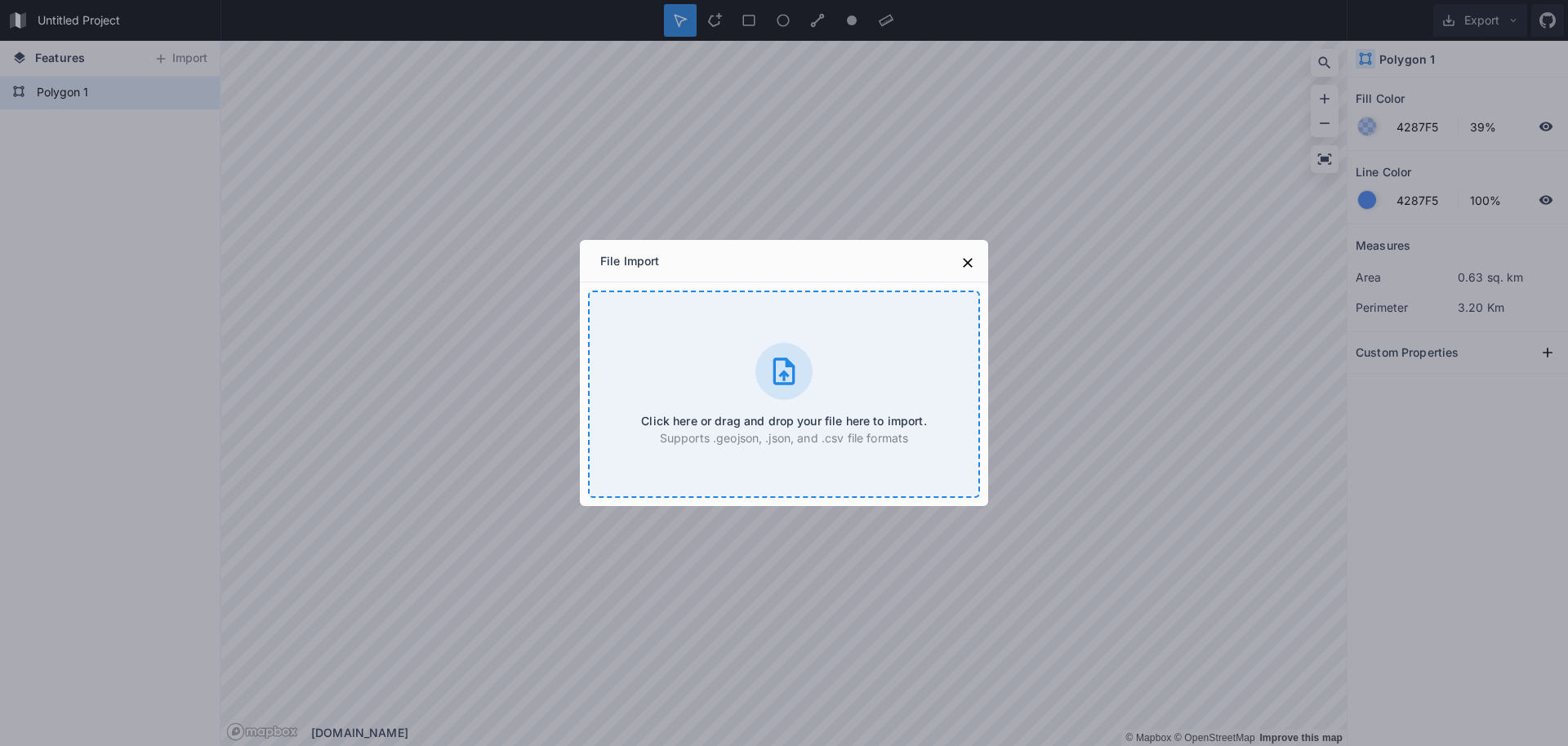
click at [714, 322] on div "Click here or drag and drop your file here to import. Supports .geojson, .json,…" at bounding box center [784, 395] width 392 height 208
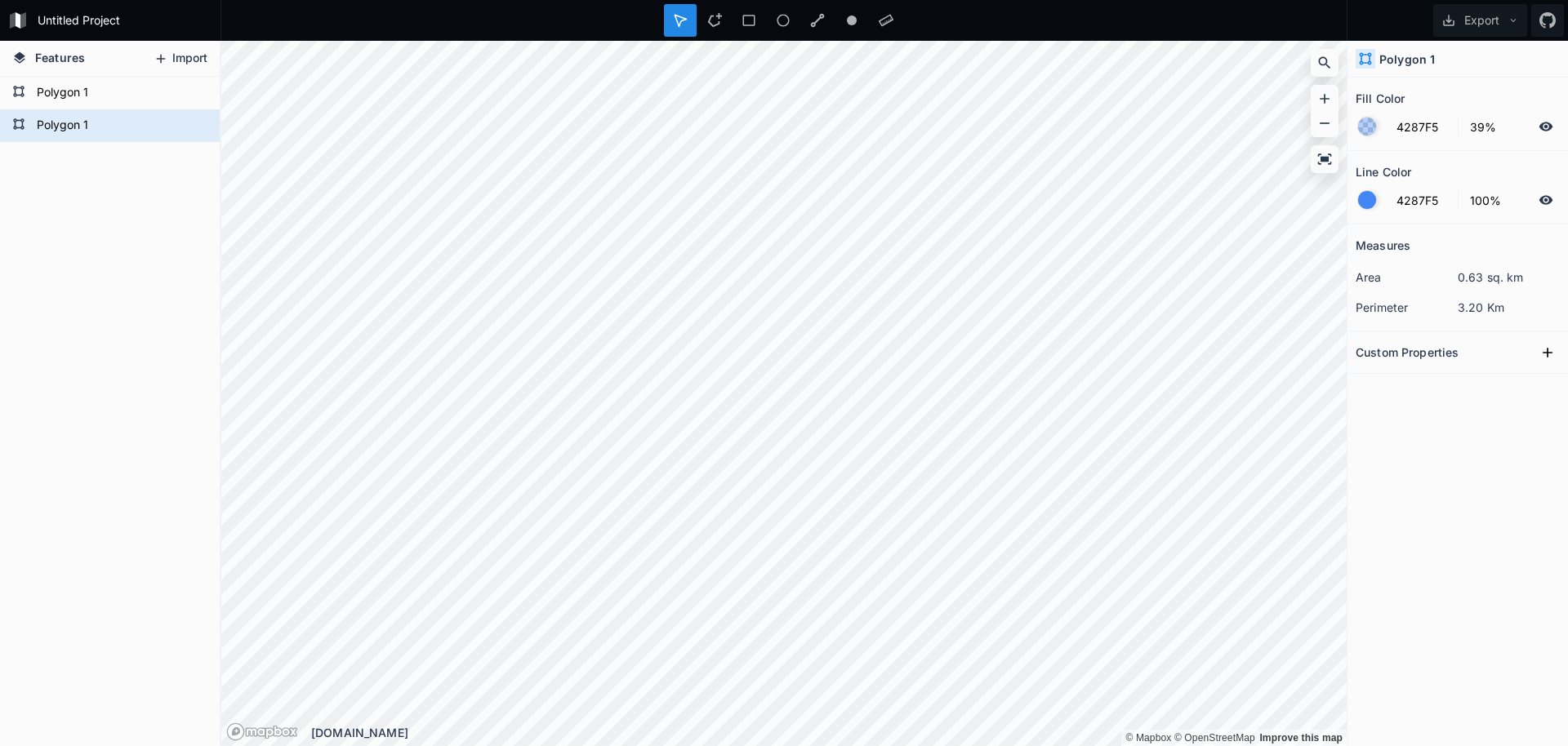
click at [169, 61] on button "Import" at bounding box center [181, 58] width 70 height 26
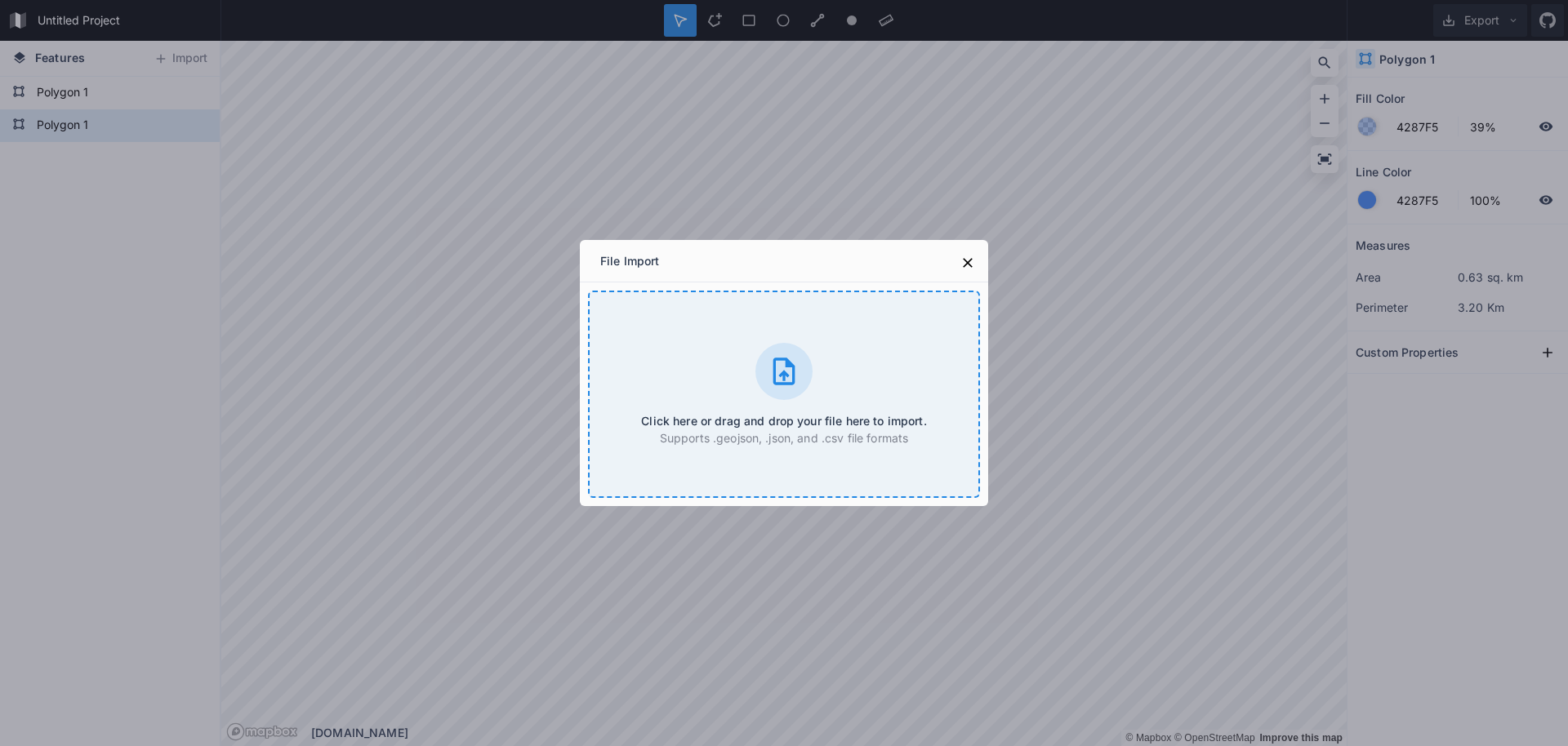
click at [681, 346] on div "Click here or drag and drop your file here to import. Supports .geojson, .json,…" at bounding box center [784, 395] width 392 height 208
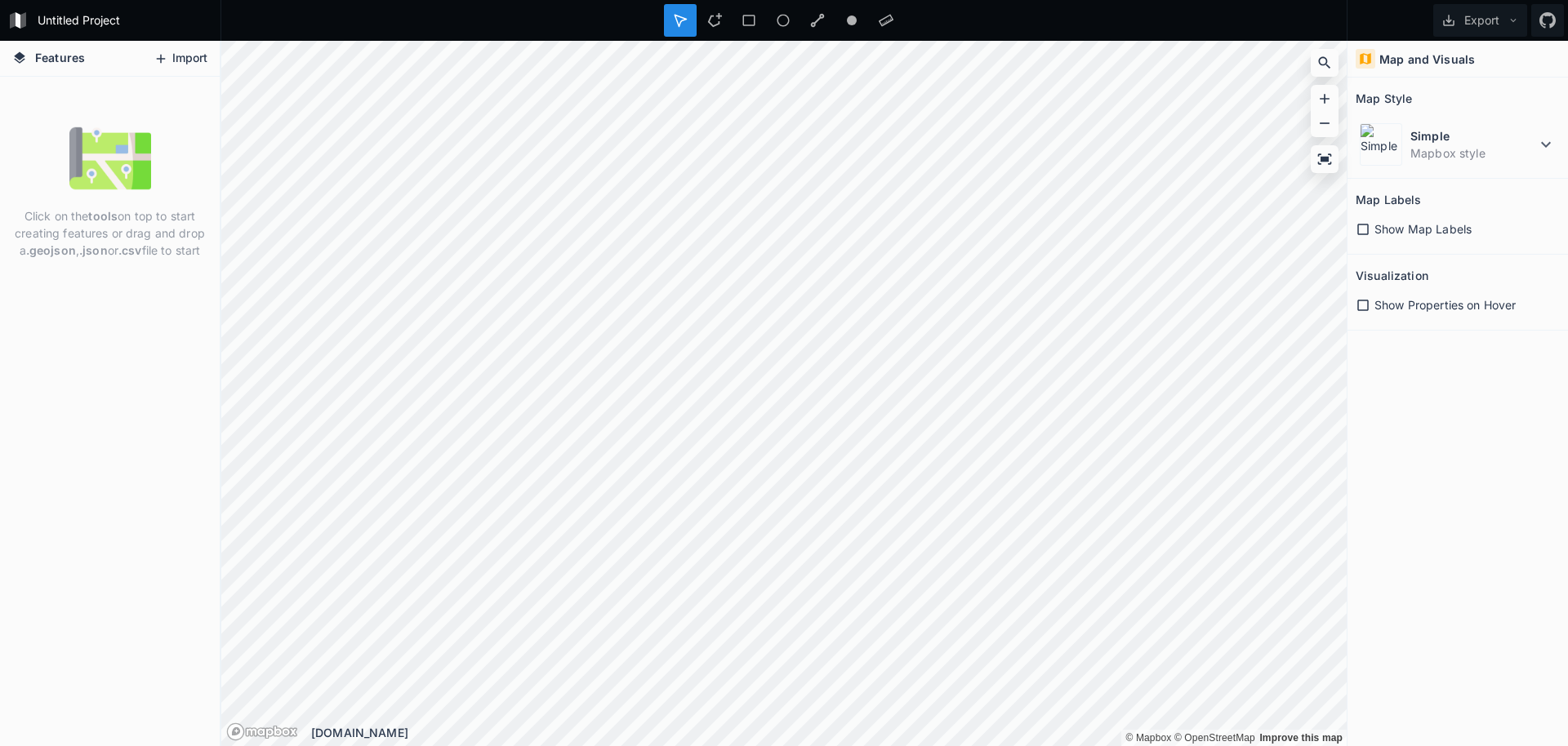
click at [180, 51] on button "Import" at bounding box center [181, 58] width 70 height 26
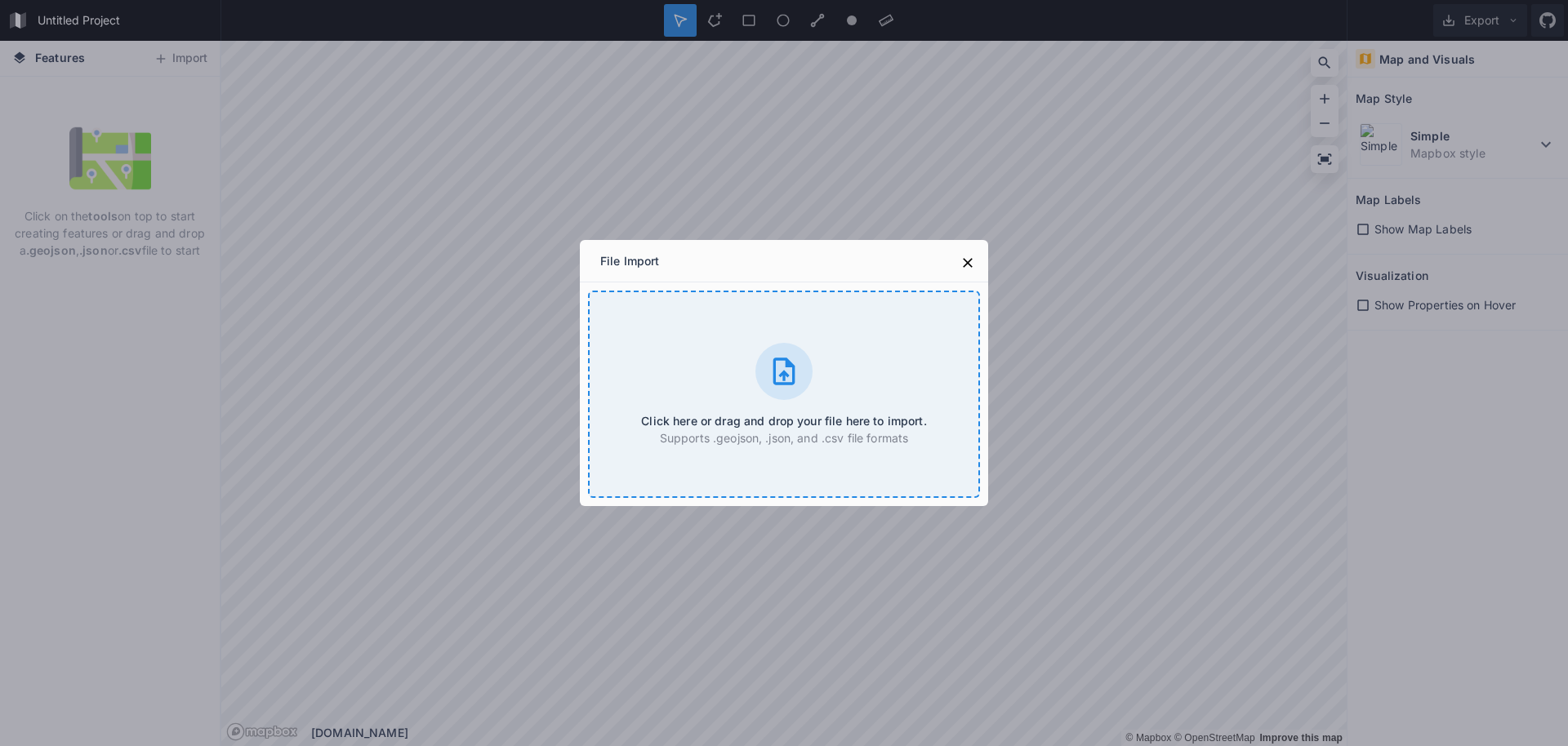
click at [618, 373] on div "Click here or drag and drop your file here to import. Supports .geojson, .json,…" at bounding box center [784, 395] width 392 height 208
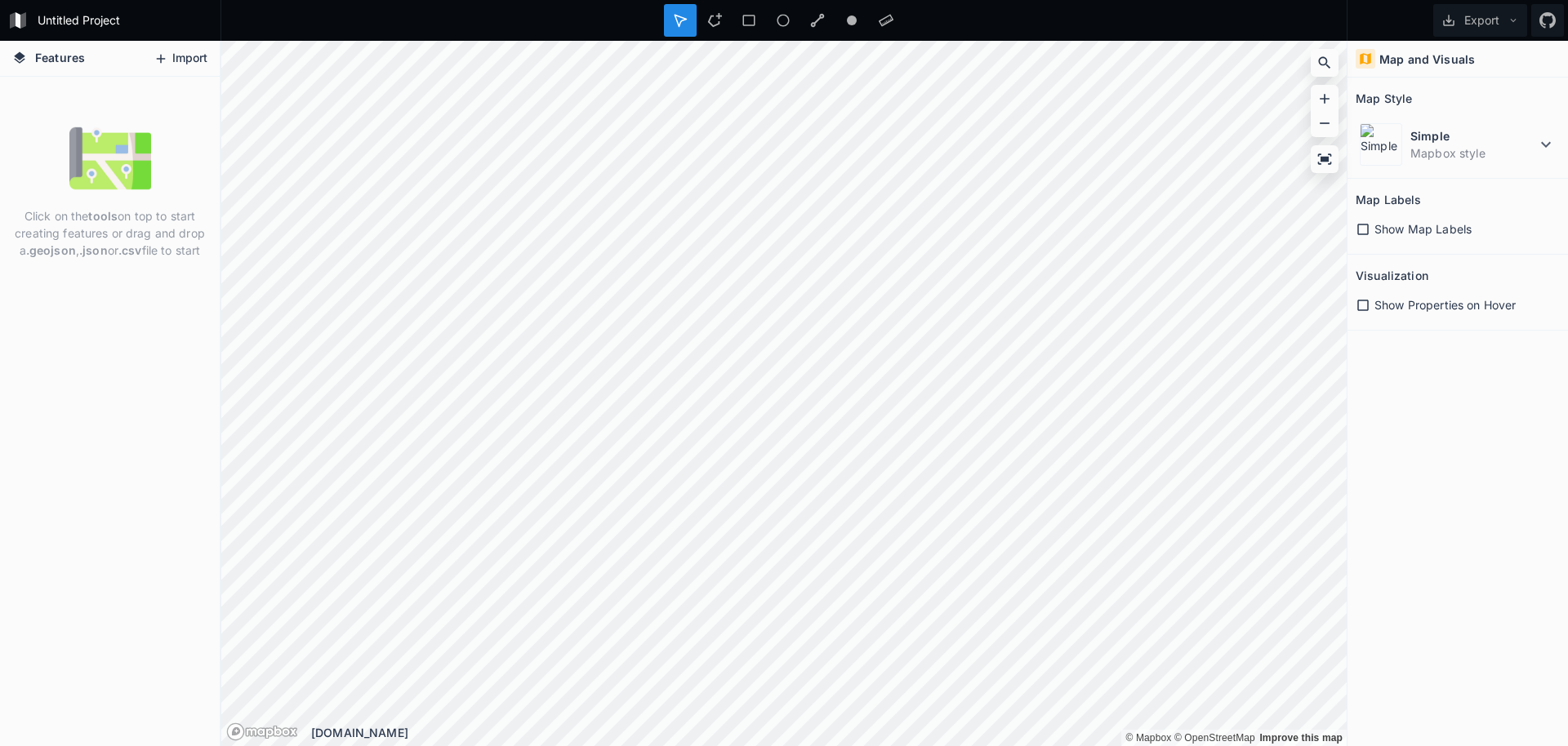
click at [194, 58] on button "Import" at bounding box center [181, 58] width 70 height 26
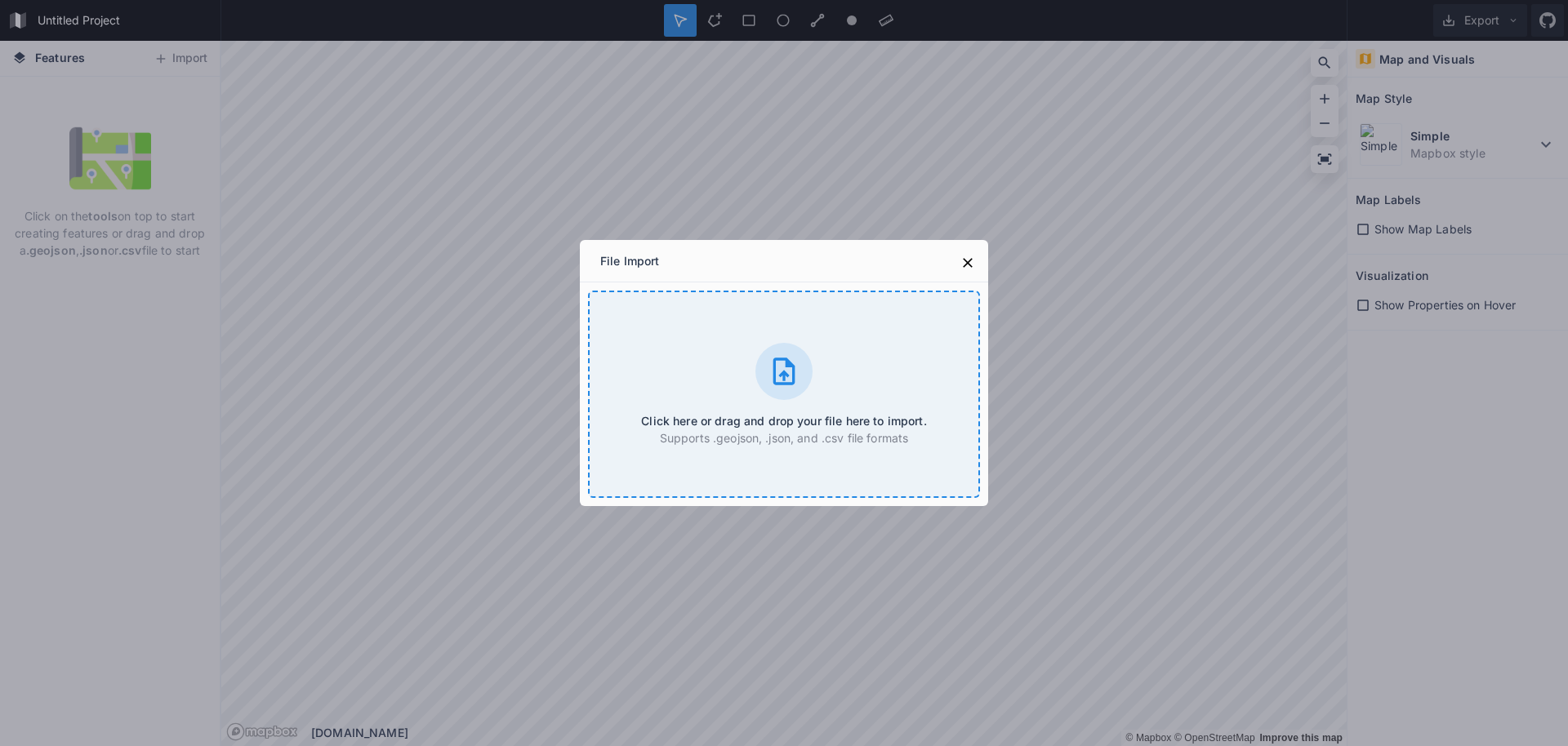
click at [681, 421] on h4 "Click here or drag and drop your file here to import." at bounding box center [783, 421] width 285 height 17
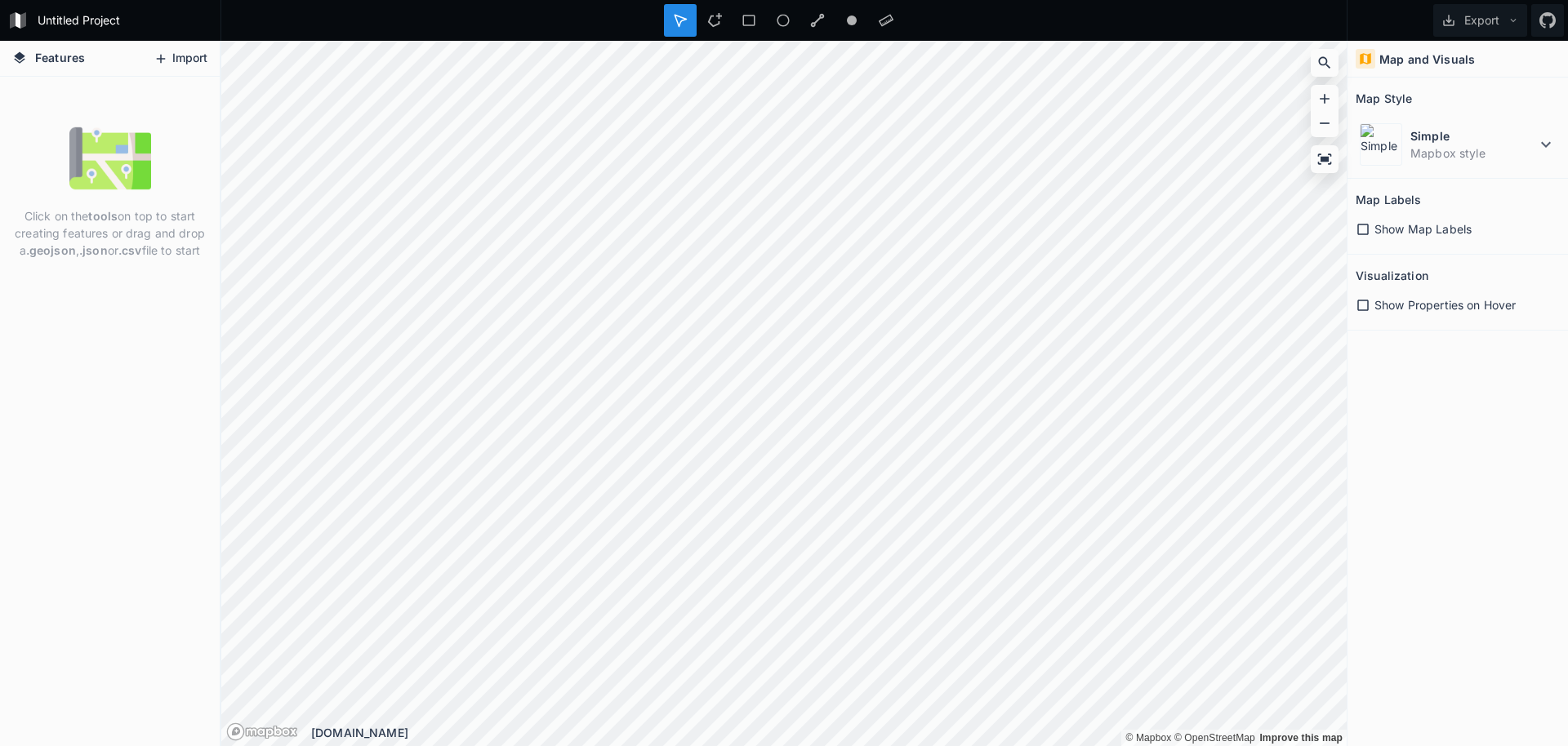
click at [195, 70] on button "Import" at bounding box center [181, 58] width 70 height 26
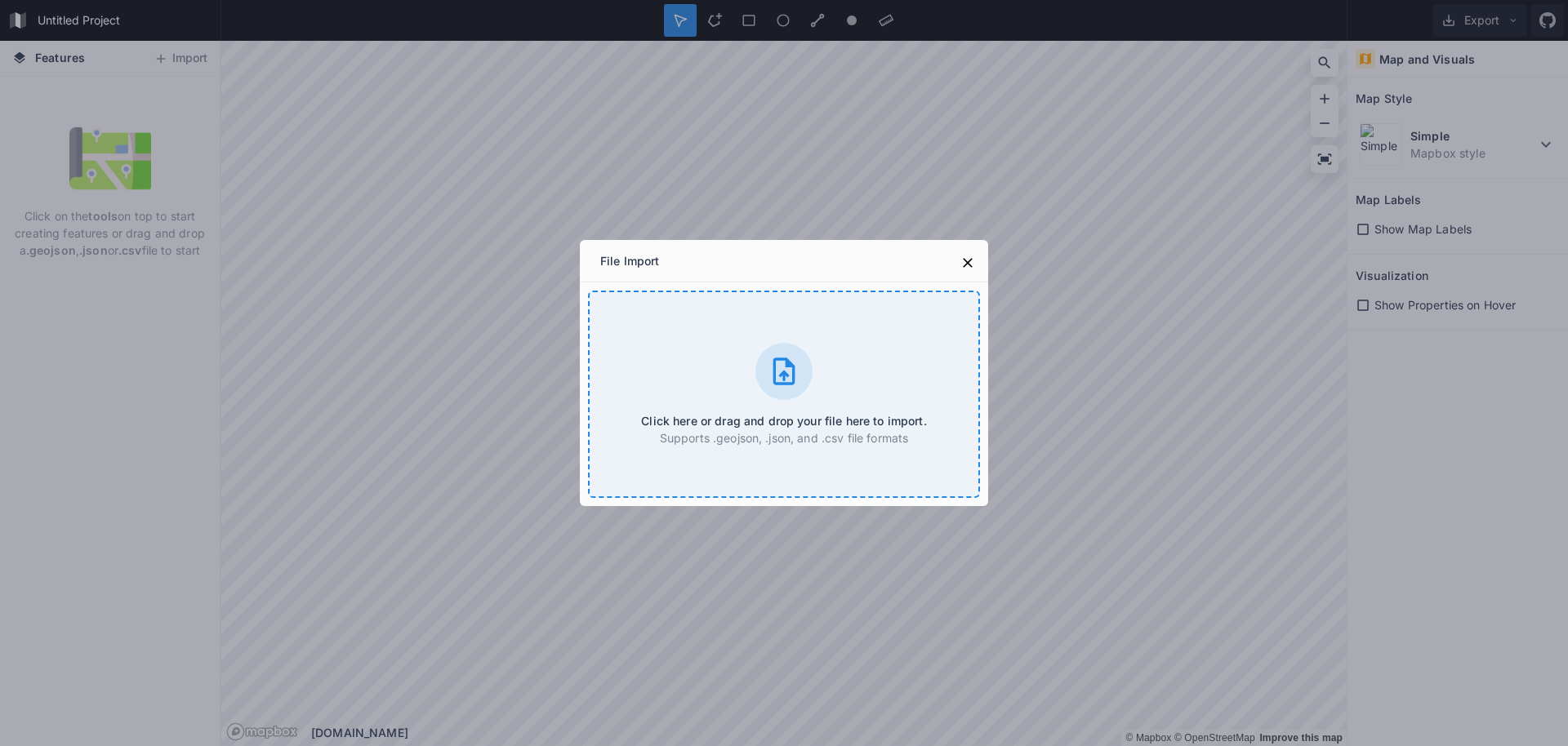
click at [831, 460] on div "Click here or drag and drop your file here to import. Supports .geojson, .json,…" at bounding box center [784, 395] width 392 height 208
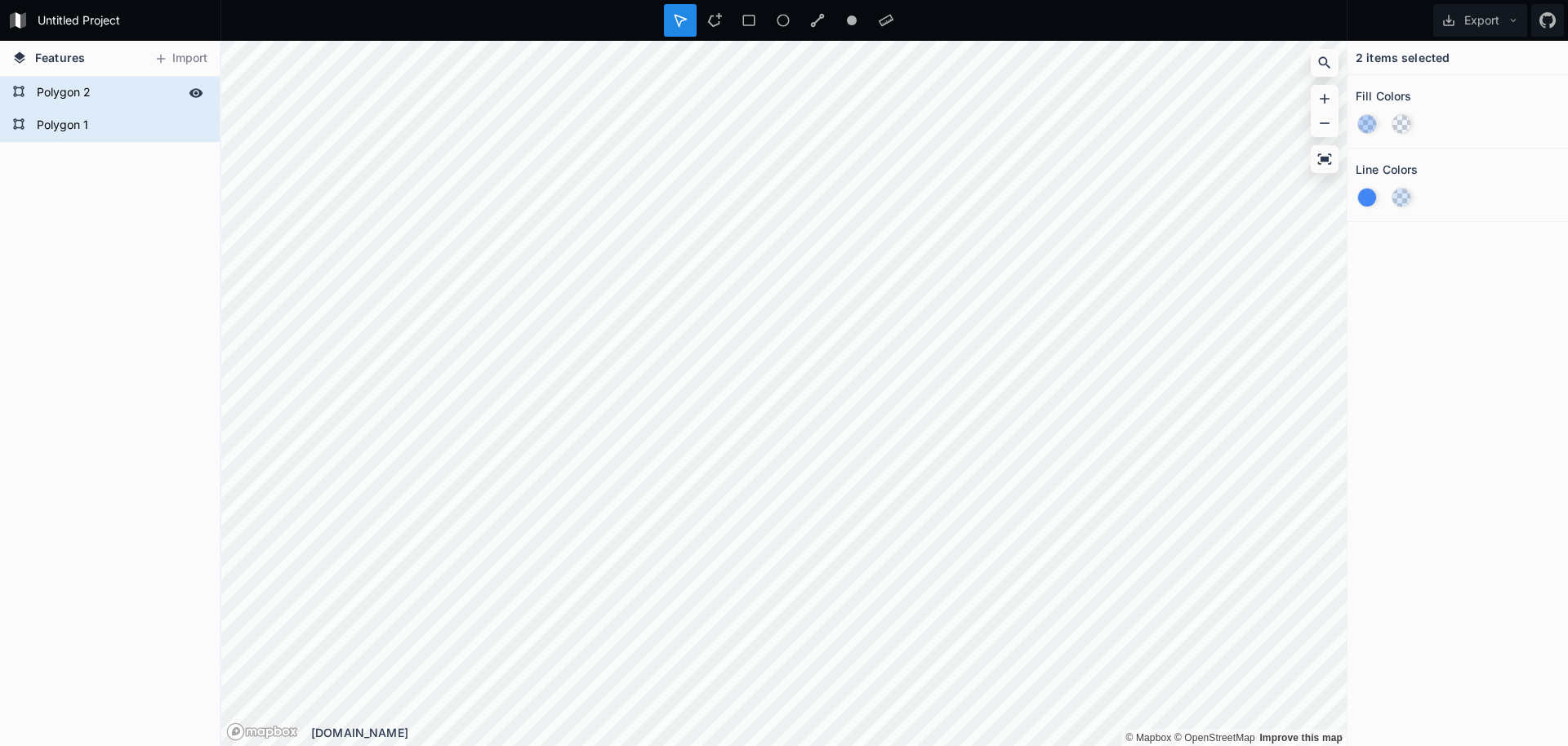
click at [137, 107] on div "Polygon 2" at bounding box center [109, 93] width 220 height 32
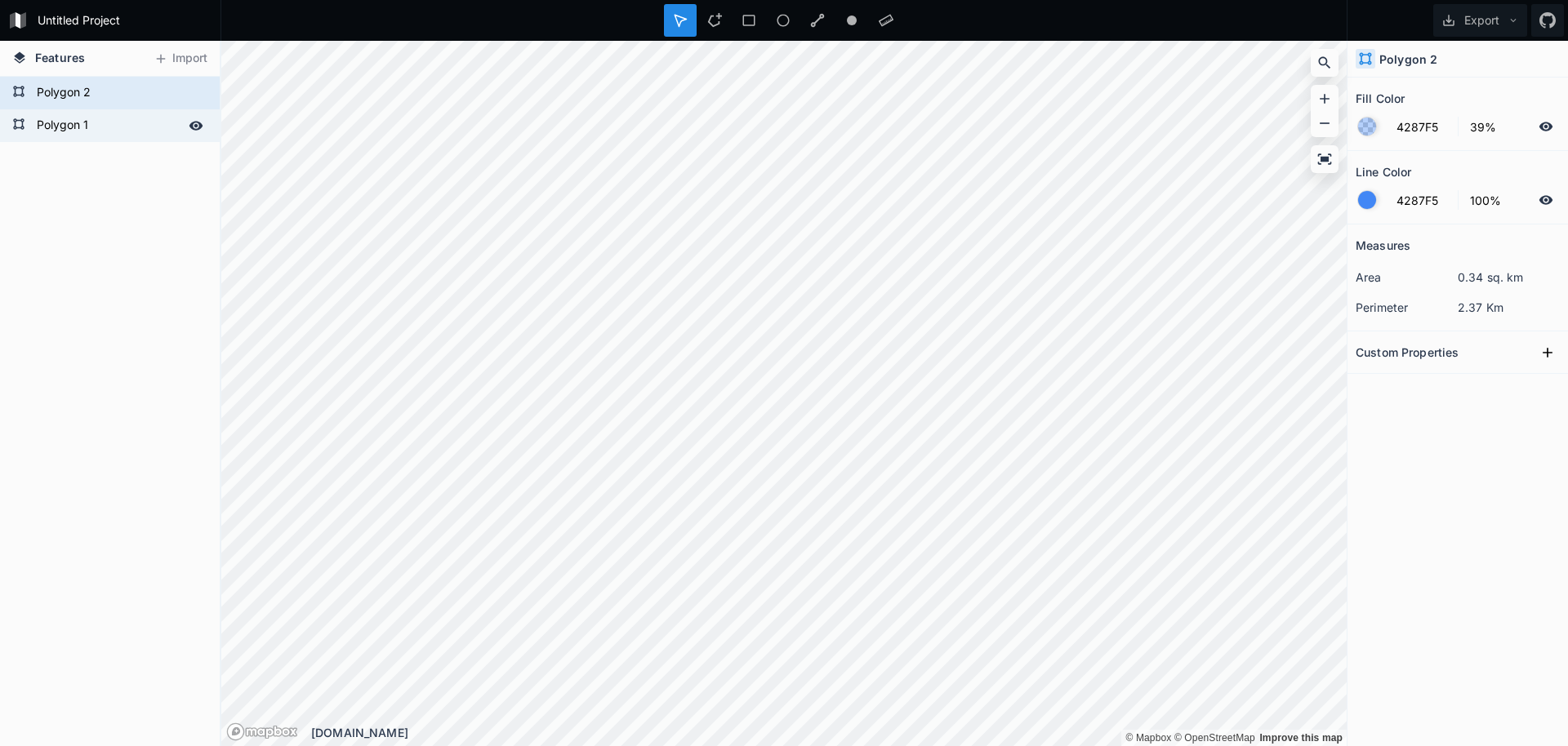
click at [134, 127] on form "Polygon 1" at bounding box center [108, 125] width 153 height 24
type input "8%"
type input "20%"
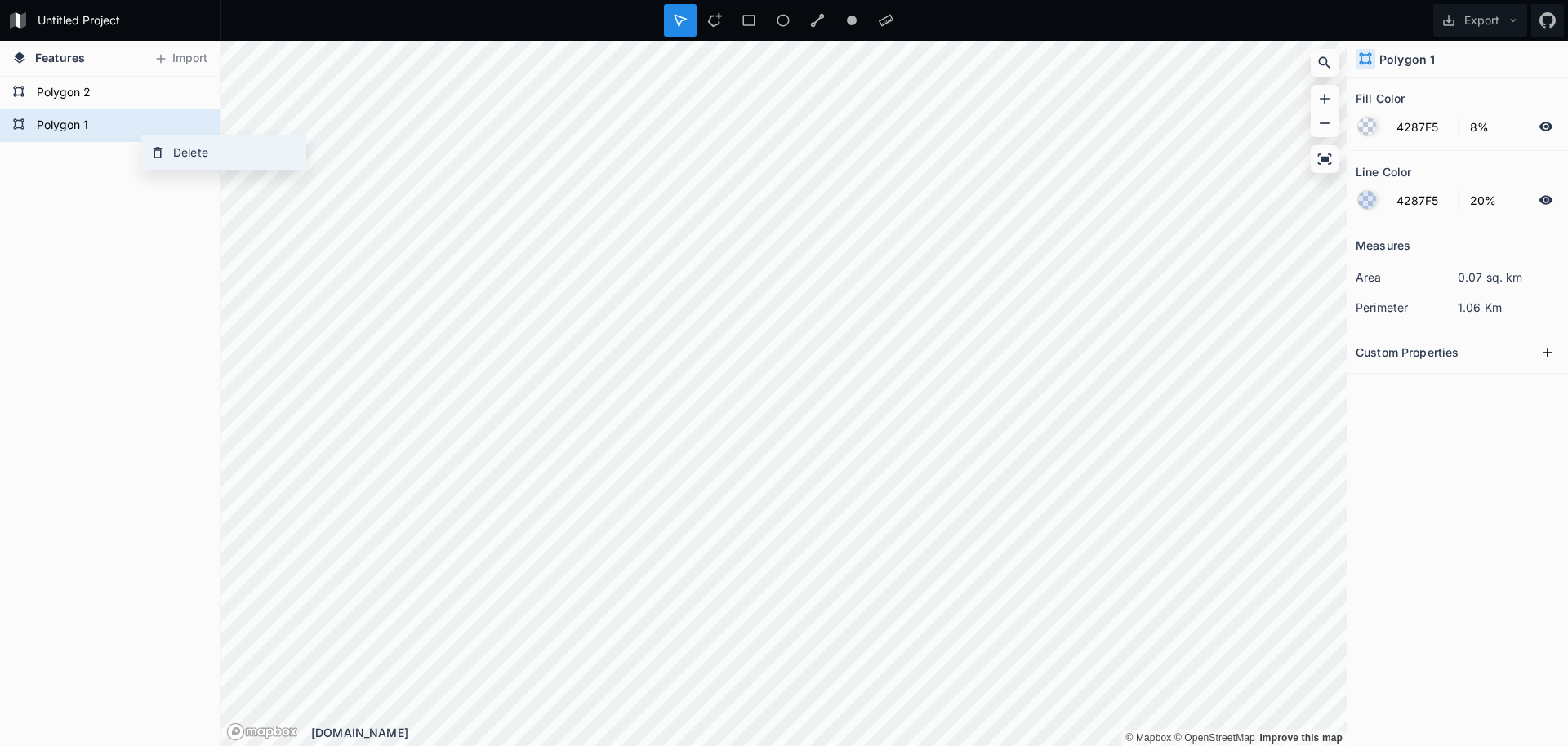
click at [151, 153] on icon at bounding box center [158, 153] width 15 height 15
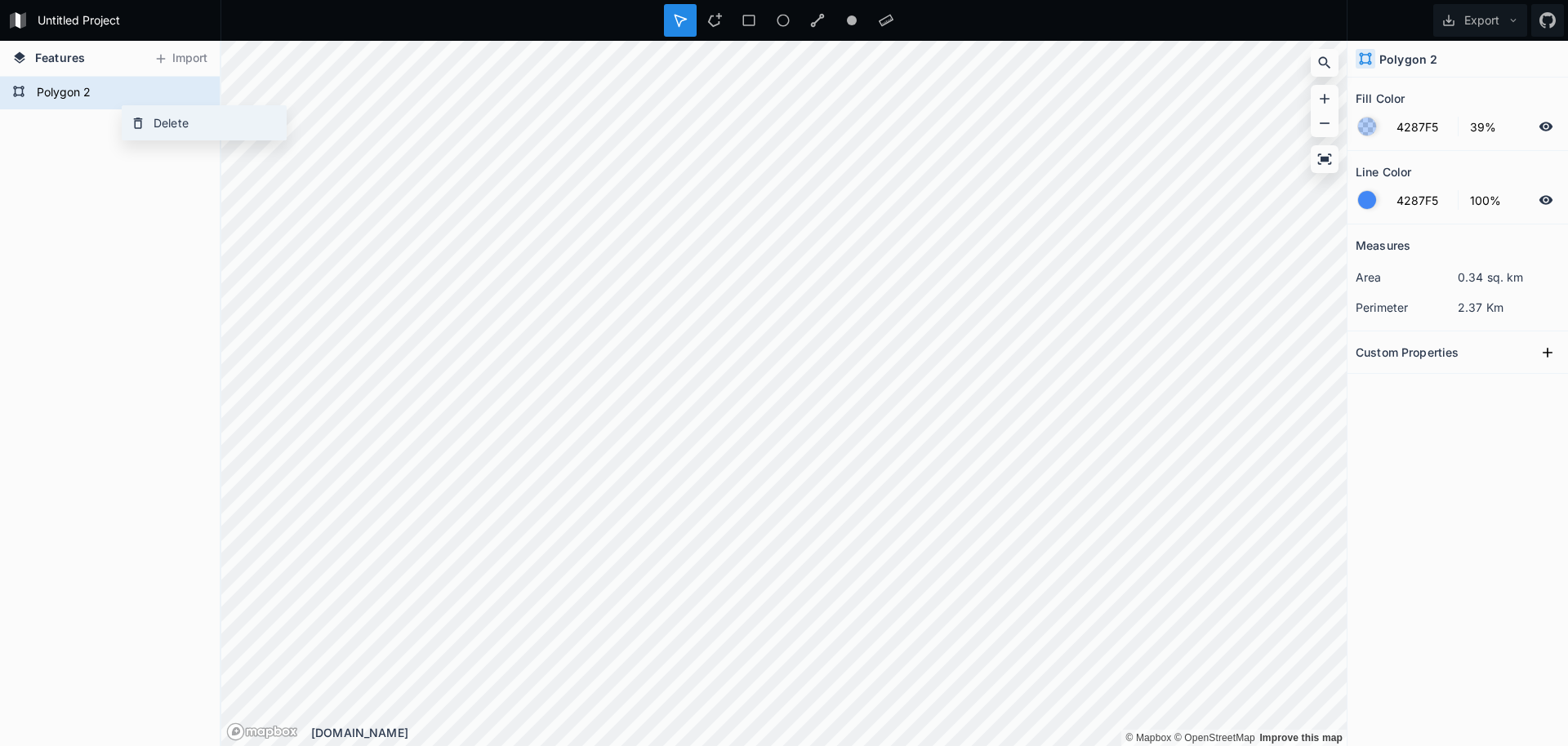
click at [129, 115] on div "Delete" at bounding box center [204, 122] width 163 height 33
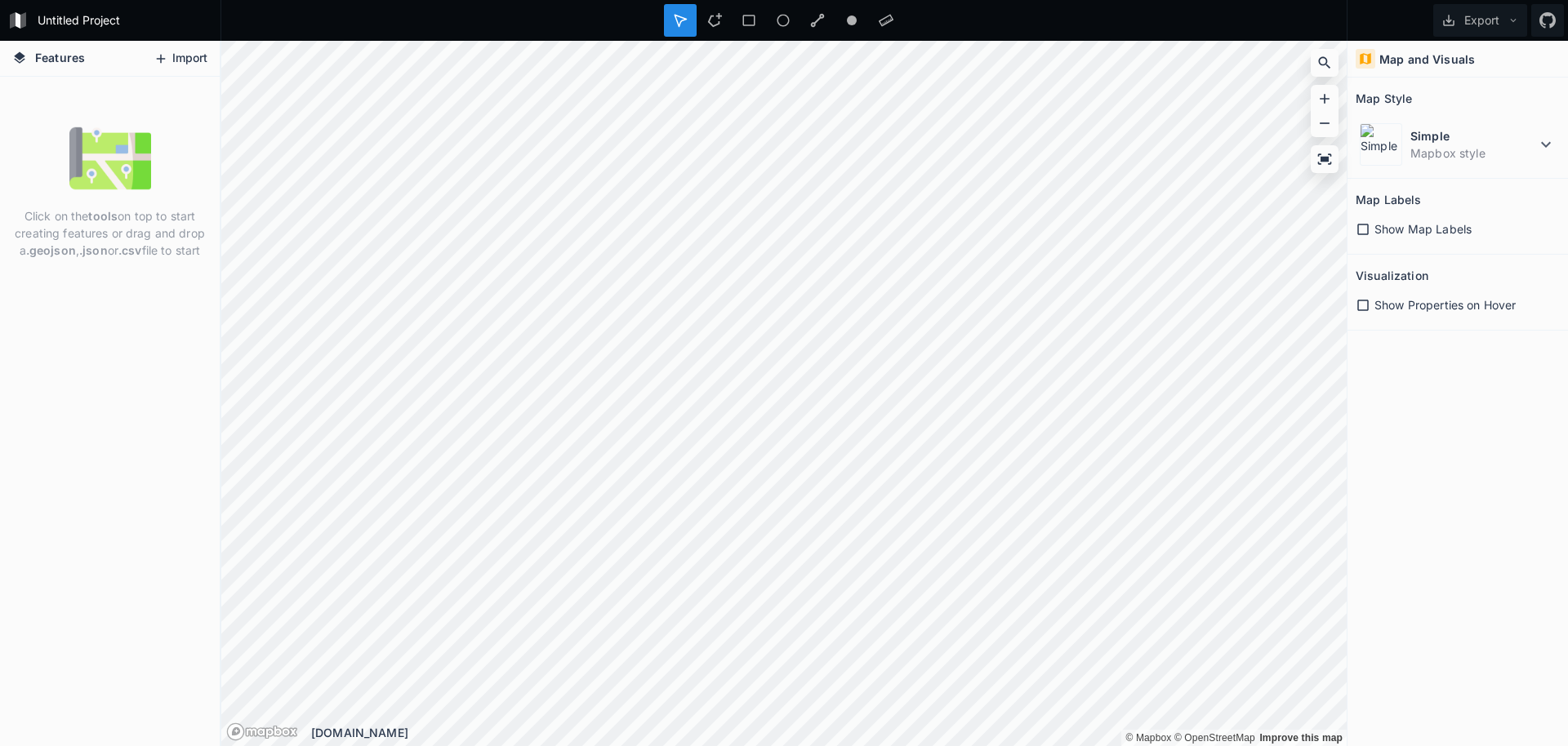
click at [168, 65] on button "Import" at bounding box center [181, 58] width 70 height 26
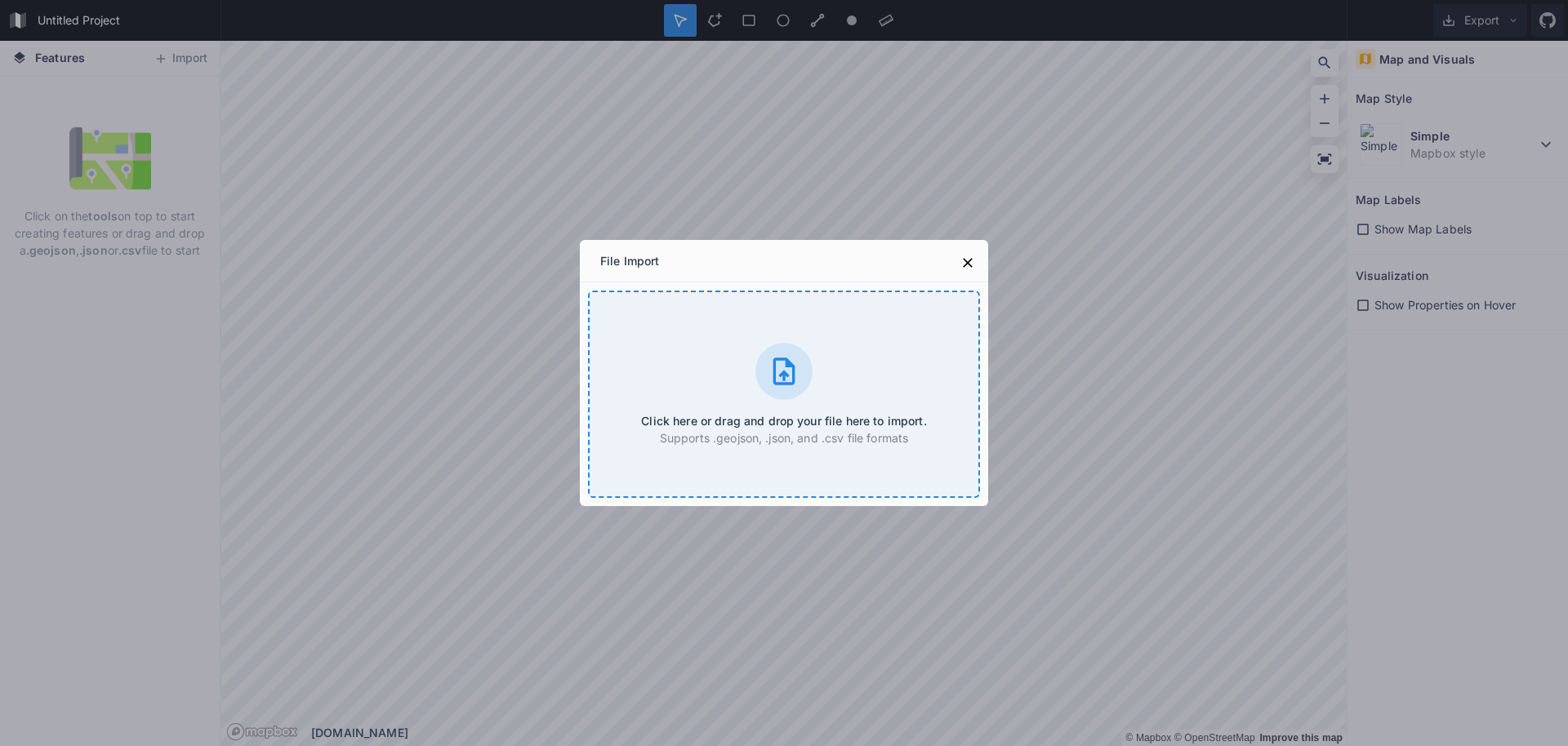
click at [650, 421] on h4 "Click here or drag and drop your file here to import." at bounding box center [783, 421] width 285 height 17
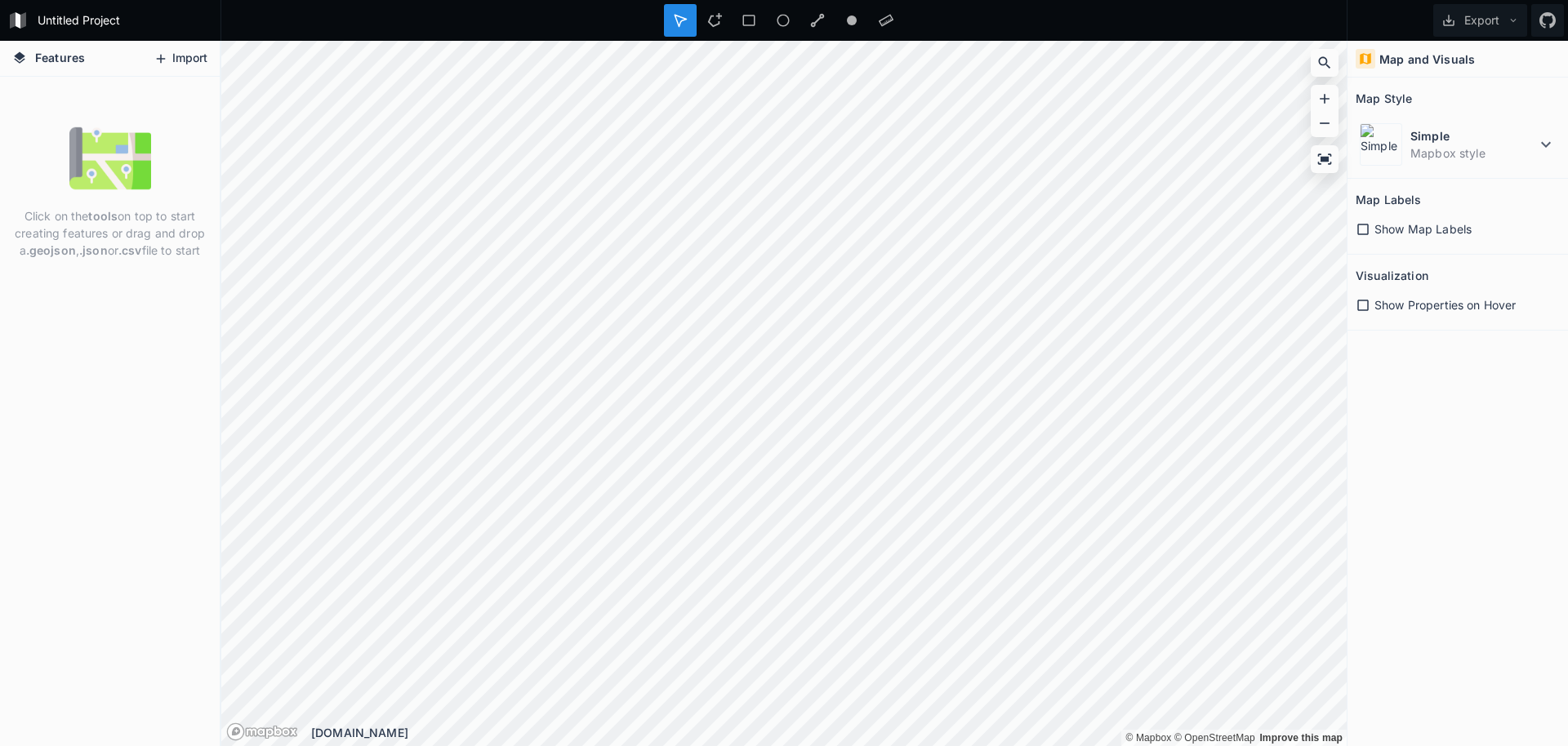
click at [178, 64] on button "Import" at bounding box center [181, 58] width 70 height 26
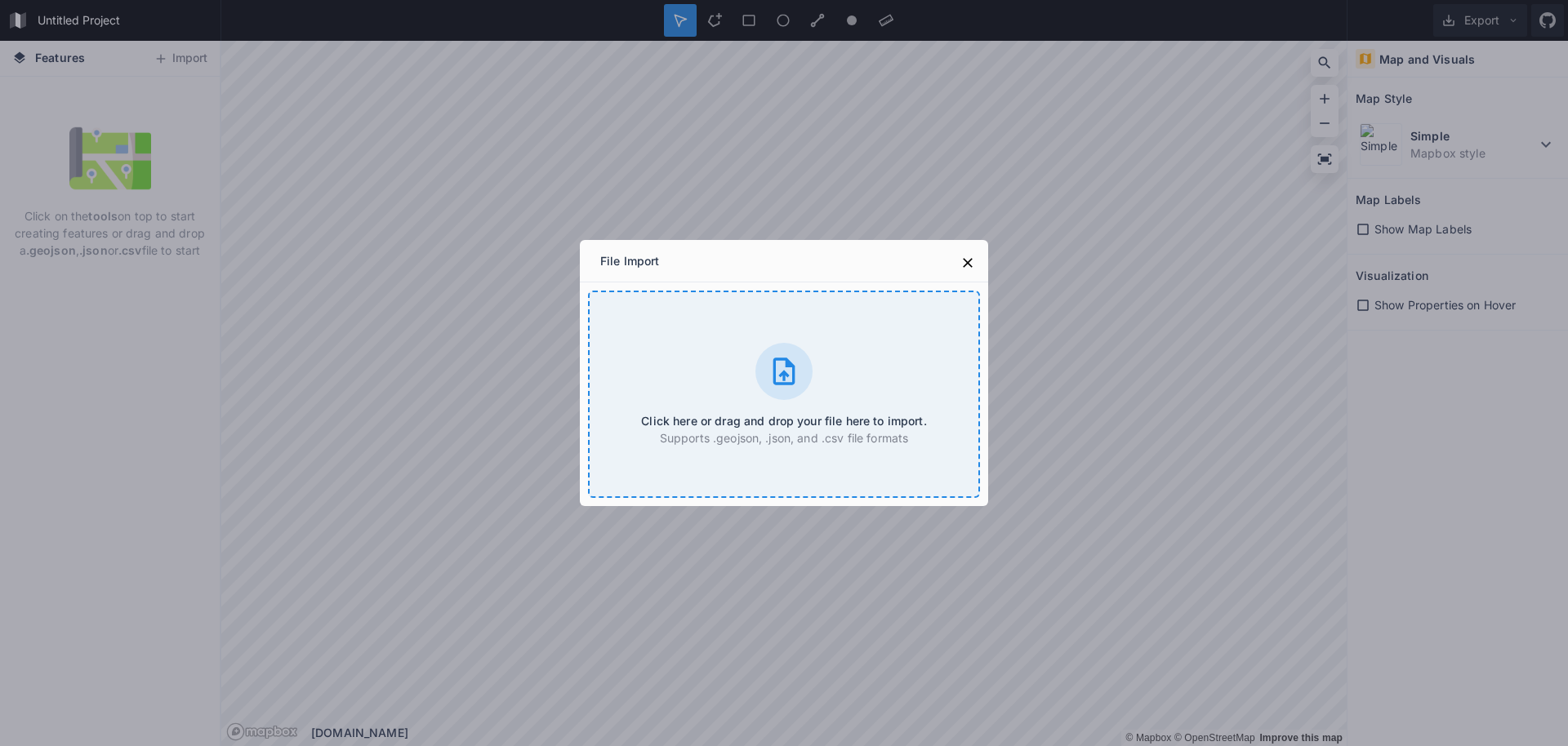
click at [703, 328] on div "Click here or drag and drop your file here to import. Supports .geojson, .json,…" at bounding box center [784, 395] width 392 height 208
